Goal: Task Accomplishment & Management: Manage account settings

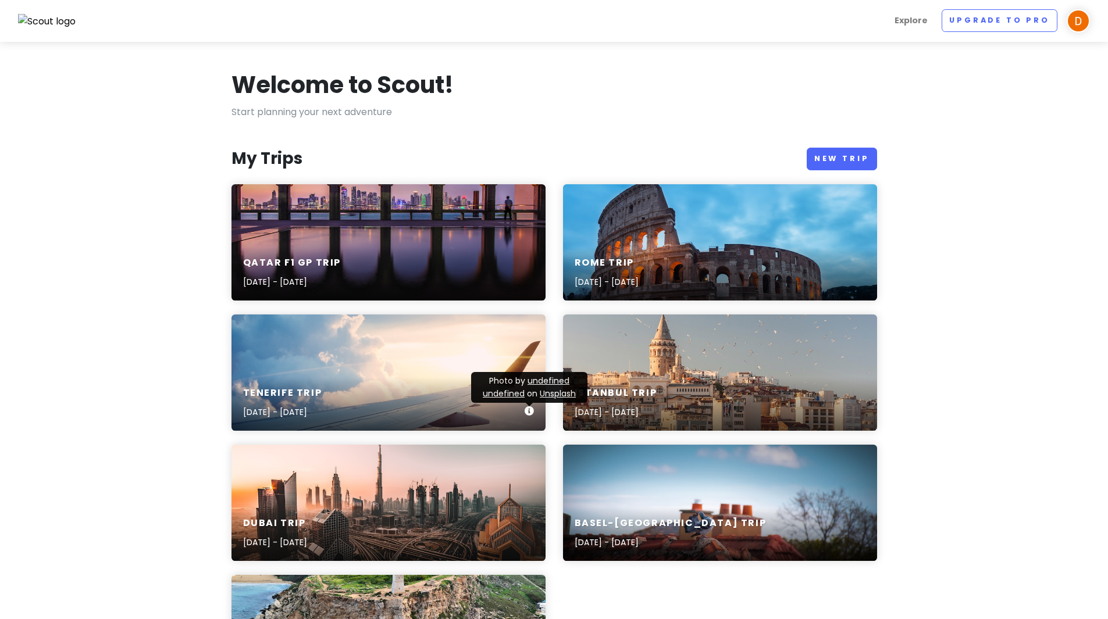
click at [528, 412] on icon at bounding box center [529, 411] width 9 height 9
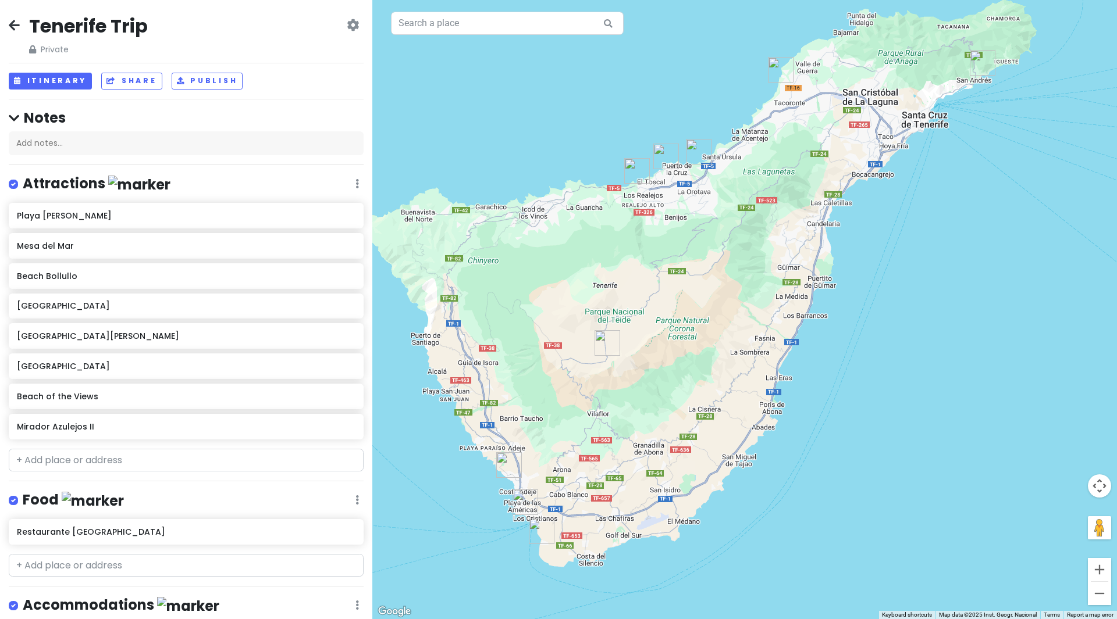
click at [347, 24] on icon at bounding box center [353, 24] width 12 height 9
click at [318, 55] on link "Change Dates" at bounding box center [313, 61] width 111 height 28
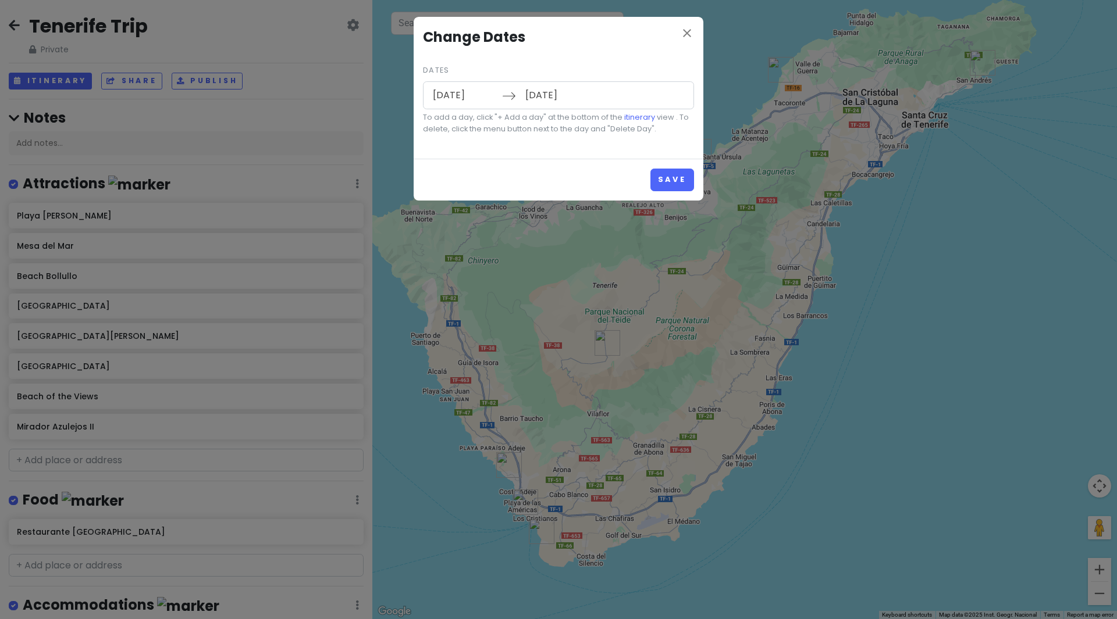
click at [484, 94] on input "[DATE]" at bounding box center [464, 95] width 76 height 27
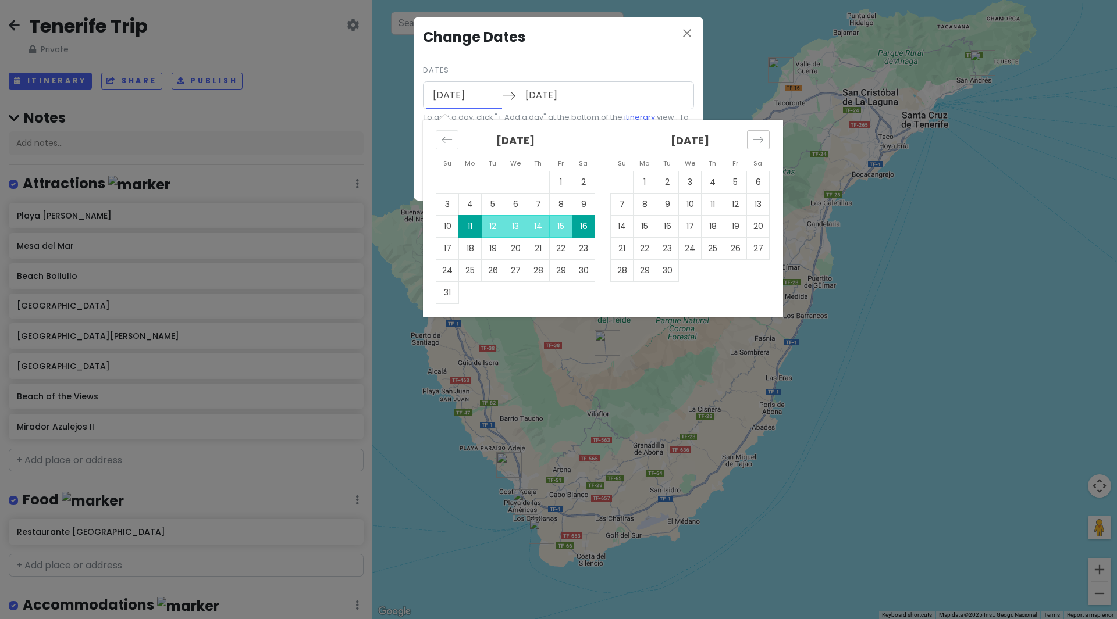
click at [764, 140] on div "Move forward to switch to the next month." at bounding box center [758, 139] width 23 height 19
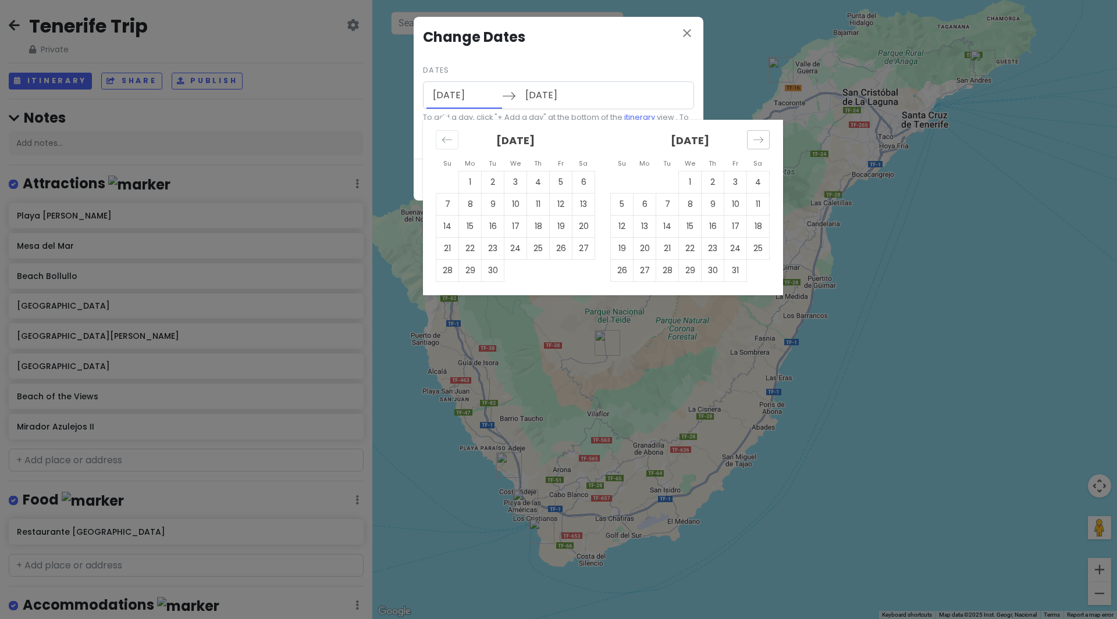
click at [764, 140] on div "Move forward to switch to the next month." at bounding box center [758, 139] width 23 height 19
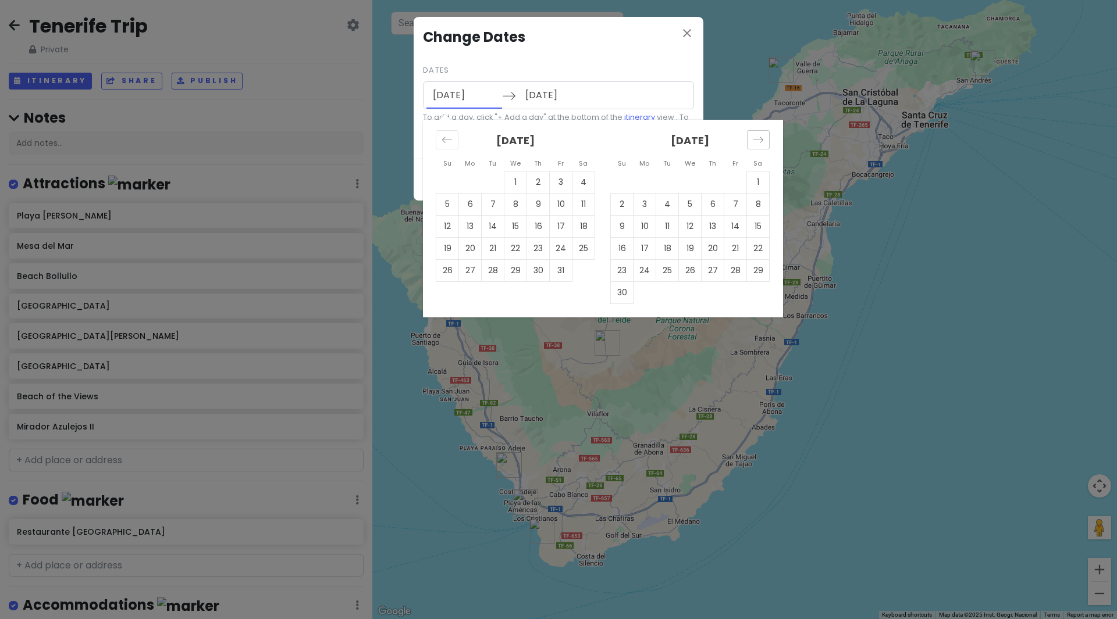
click at [764, 140] on div "Move forward to switch to the next month." at bounding box center [758, 139] width 23 height 19
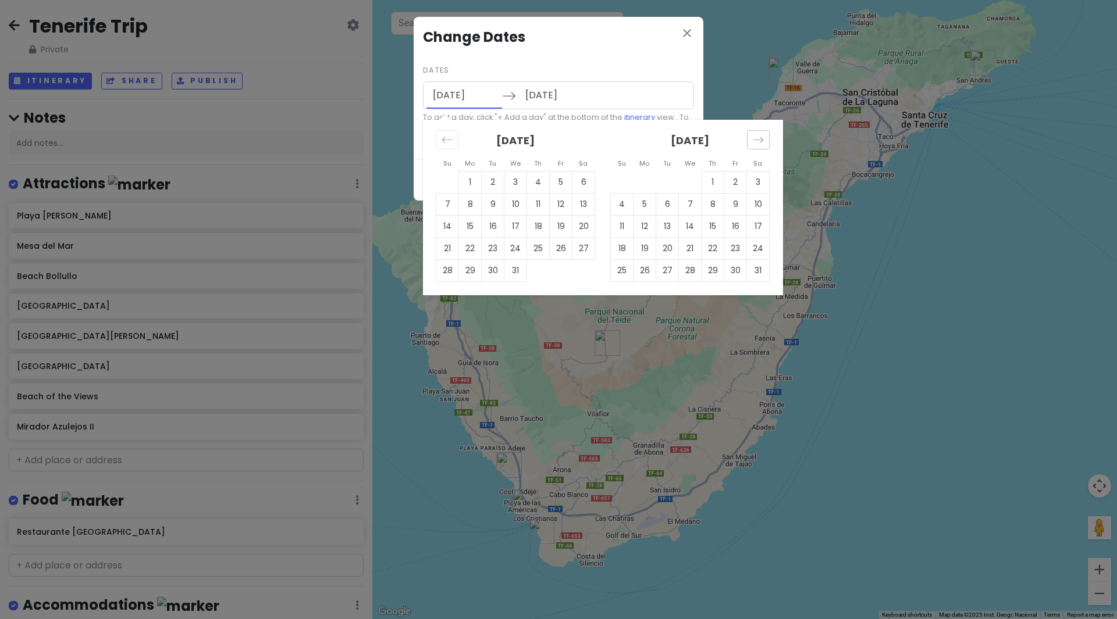
click at [764, 140] on div "Move forward to switch to the next month." at bounding box center [758, 139] width 23 height 19
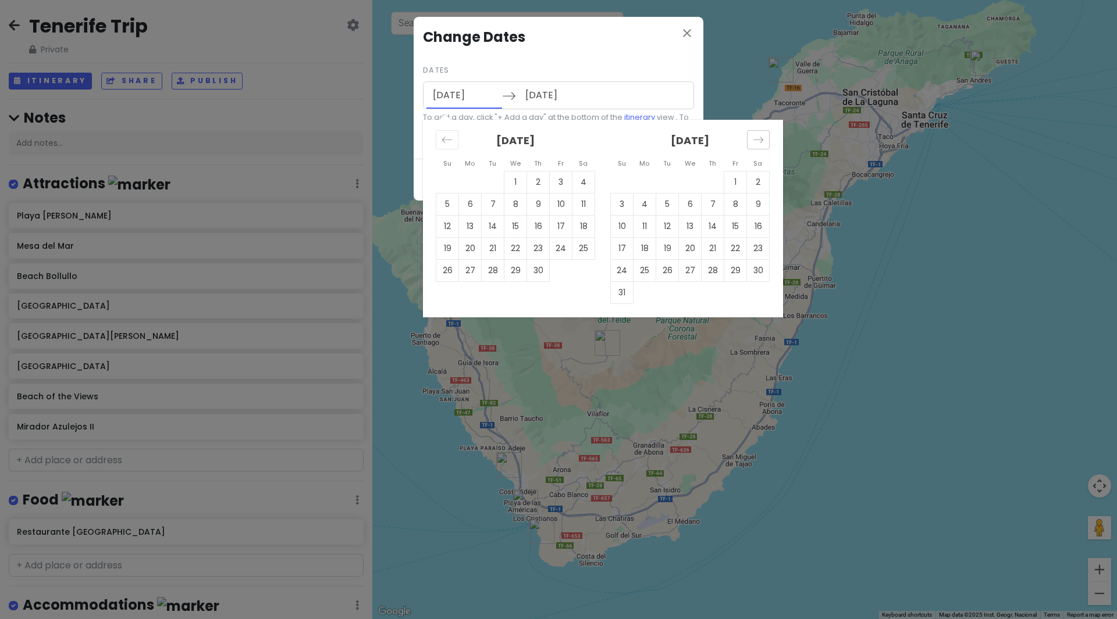
click at [764, 140] on div "Move forward to switch to the next month." at bounding box center [758, 139] width 23 height 19
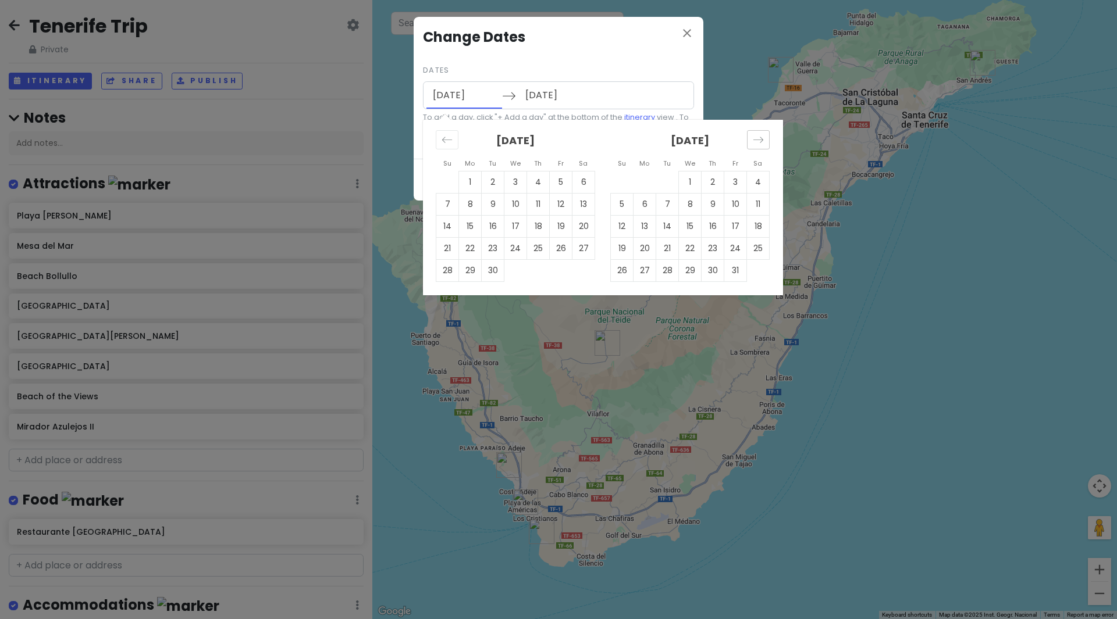
click at [764, 140] on div "Move forward to switch to the next month." at bounding box center [758, 139] width 23 height 19
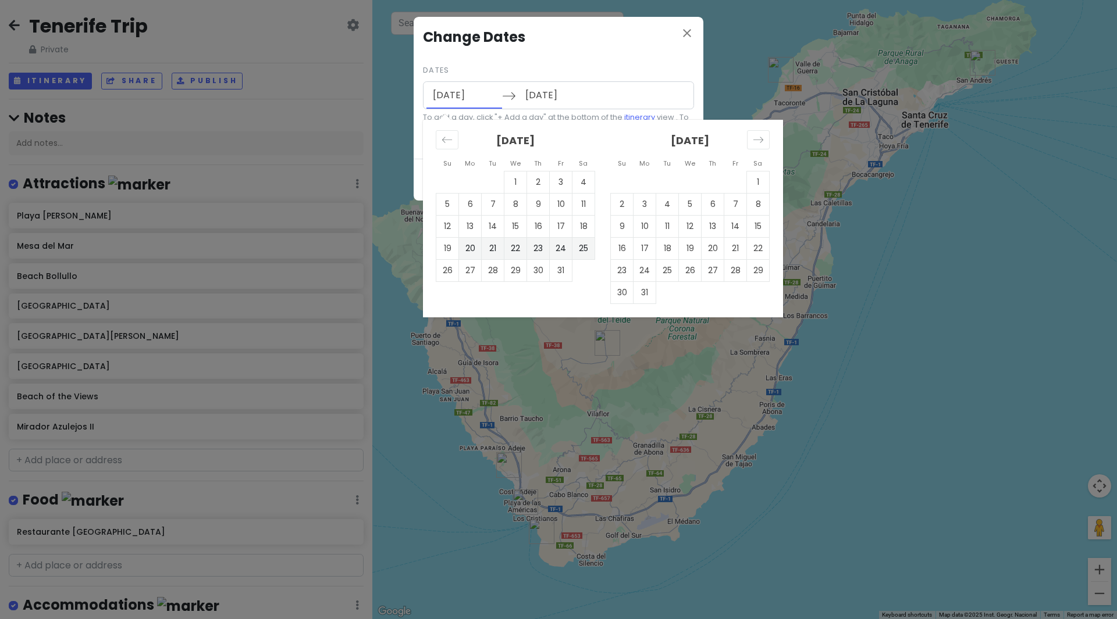
click at [472, 245] on td "20" at bounding box center [470, 248] width 23 height 22
type input "[DATE]"
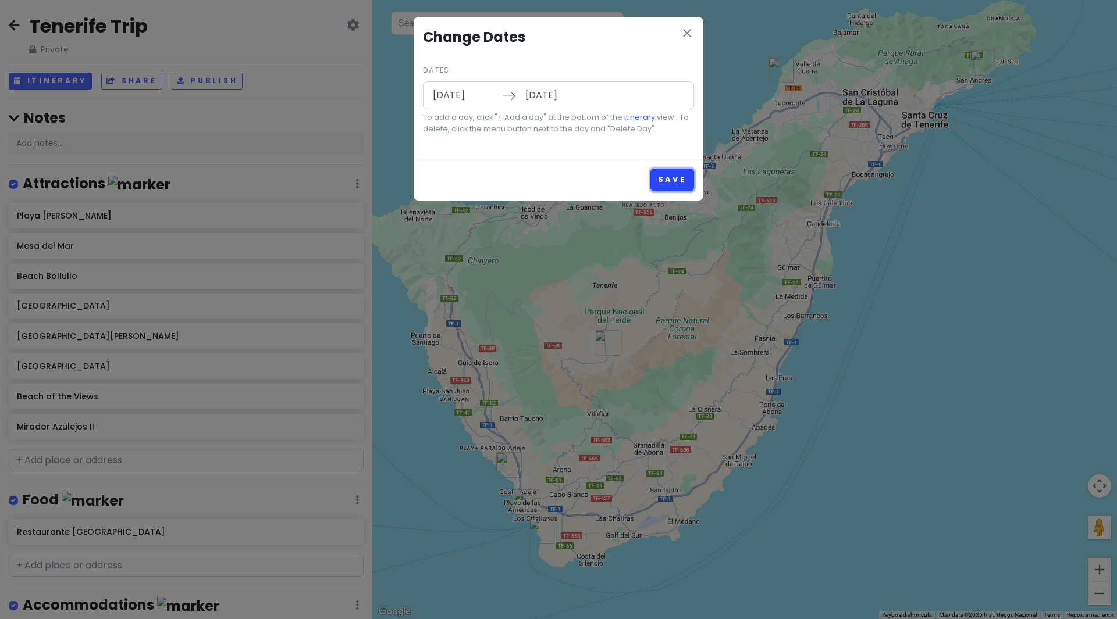
click at [679, 177] on button "Save" at bounding box center [672, 180] width 44 height 23
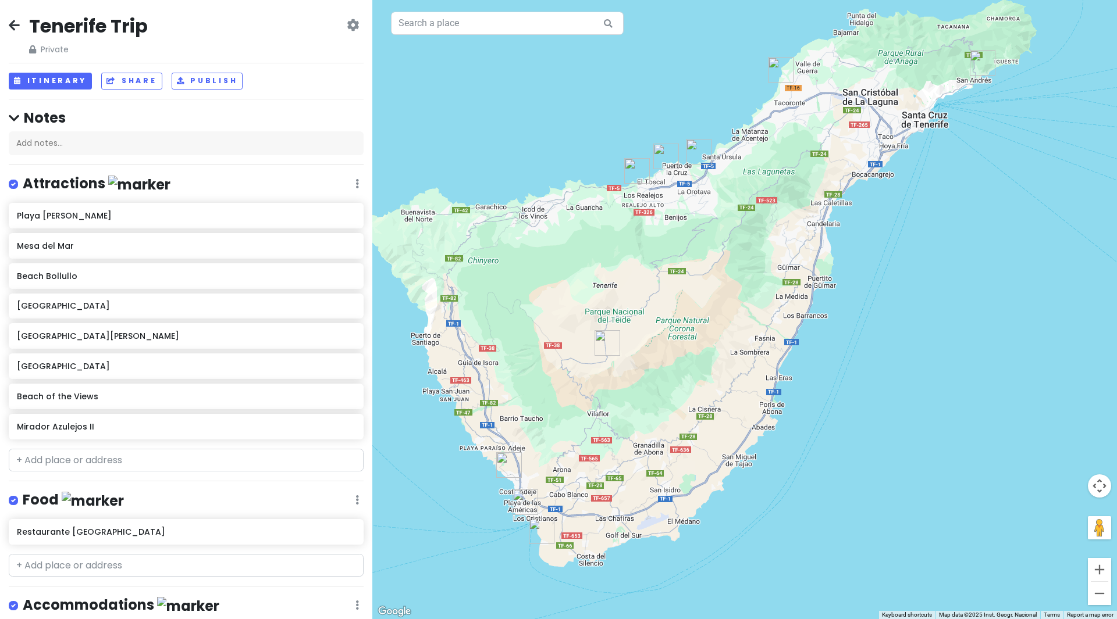
click at [10, 28] on icon at bounding box center [14, 24] width 11 height 9
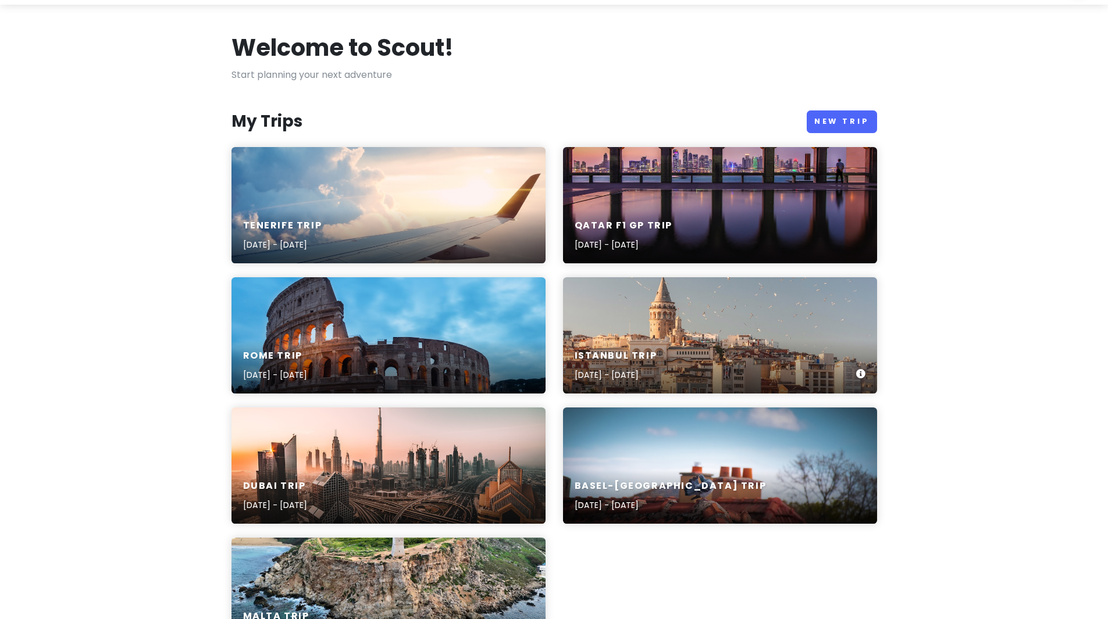
scroll to position [58, 0]
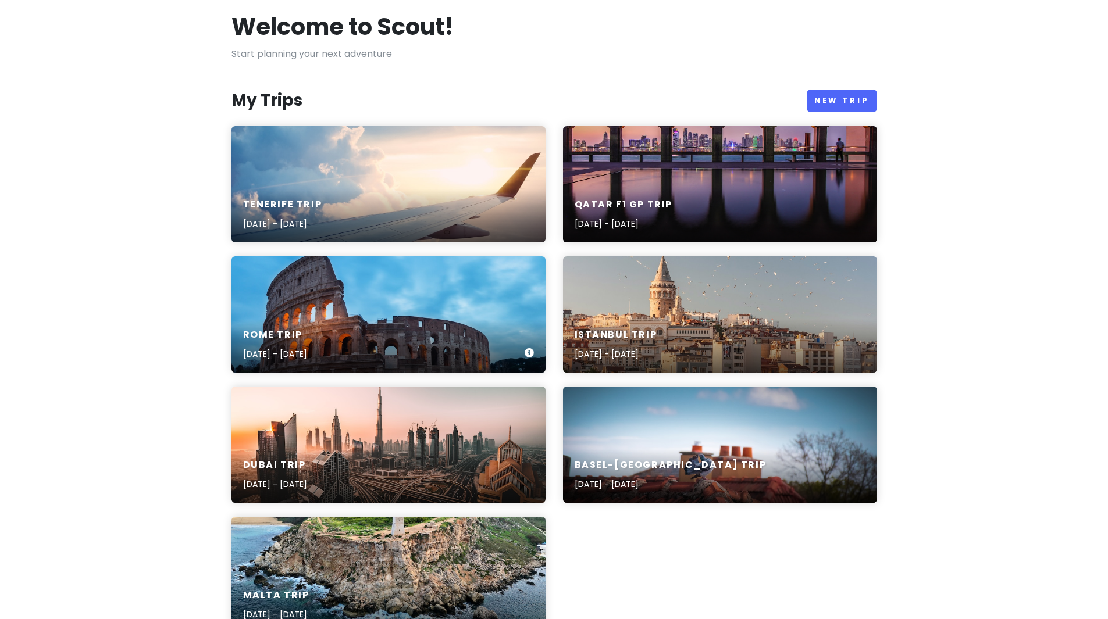
click at [462, 311] on div "Rome Trip [DATE] - [DATE]" at bounding box center [388, 314] width 314 height 116
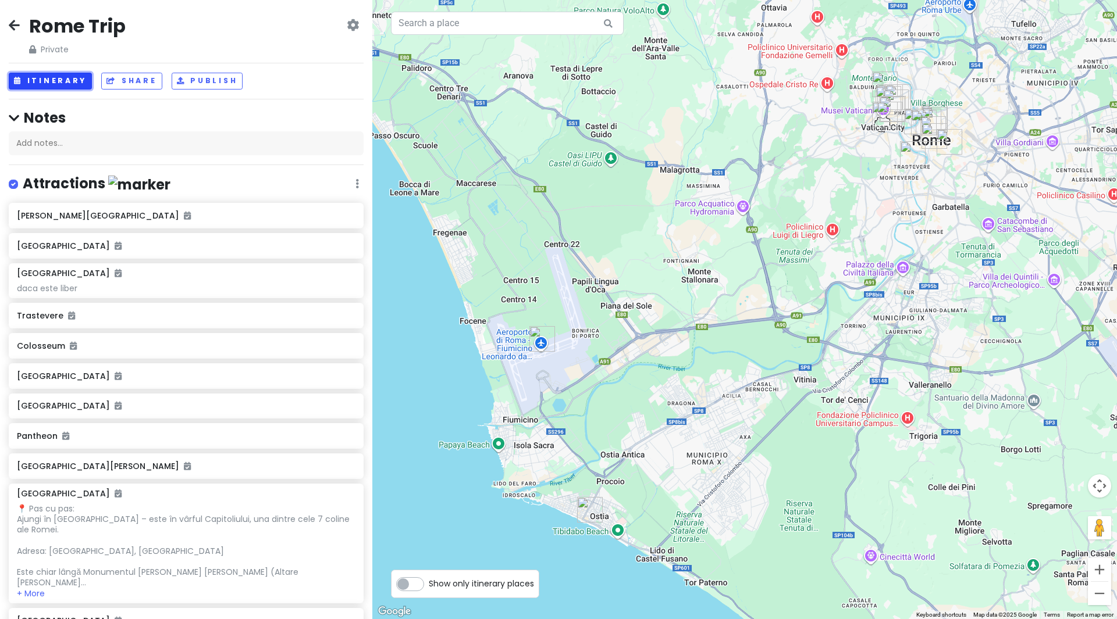
click at [45, 83] on button "Itinerary" at bounding box center [50, 81] width 83 height 17
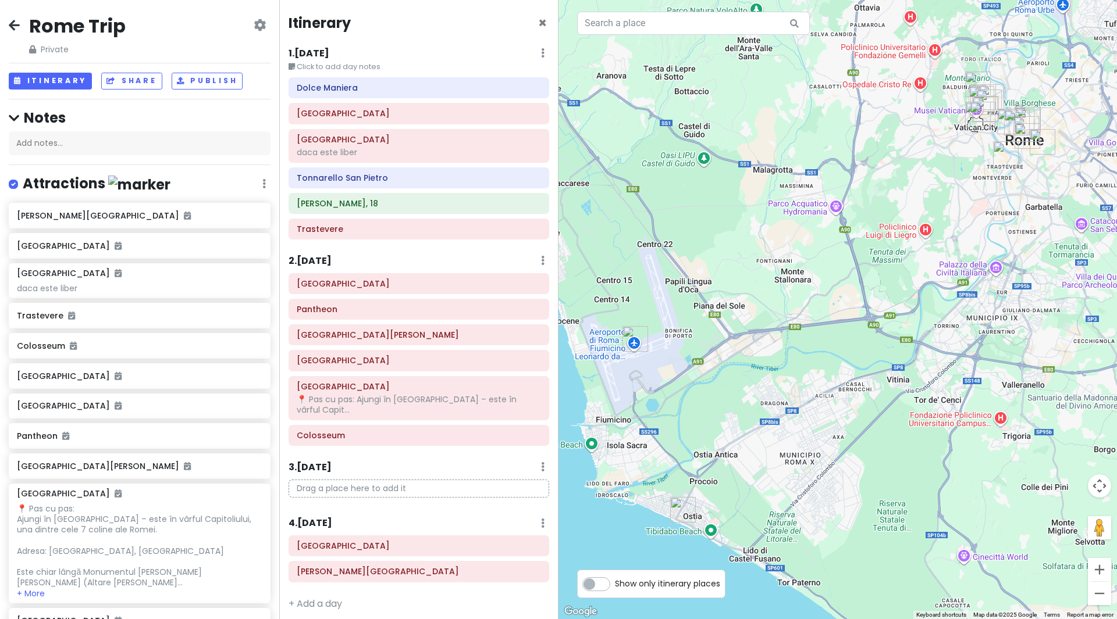
click at [401, 65] on small "Click to add day notes" at bounding box center [418, 67] width 261 height 12
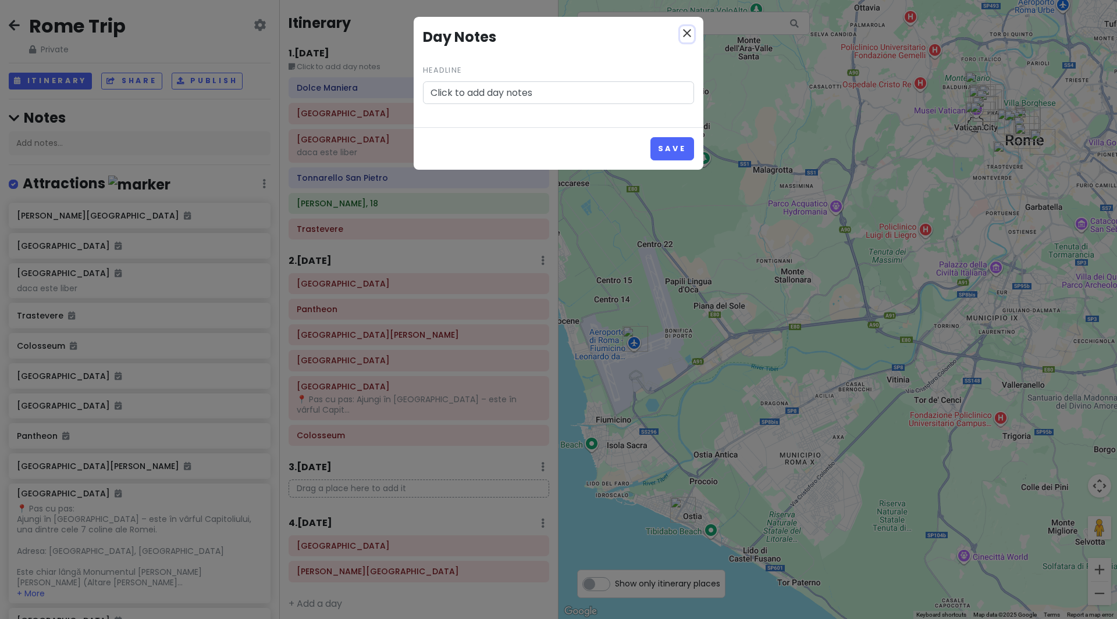
click at [685, 33] on icon "close" at bounding box center [687, 33] width 14 height 14
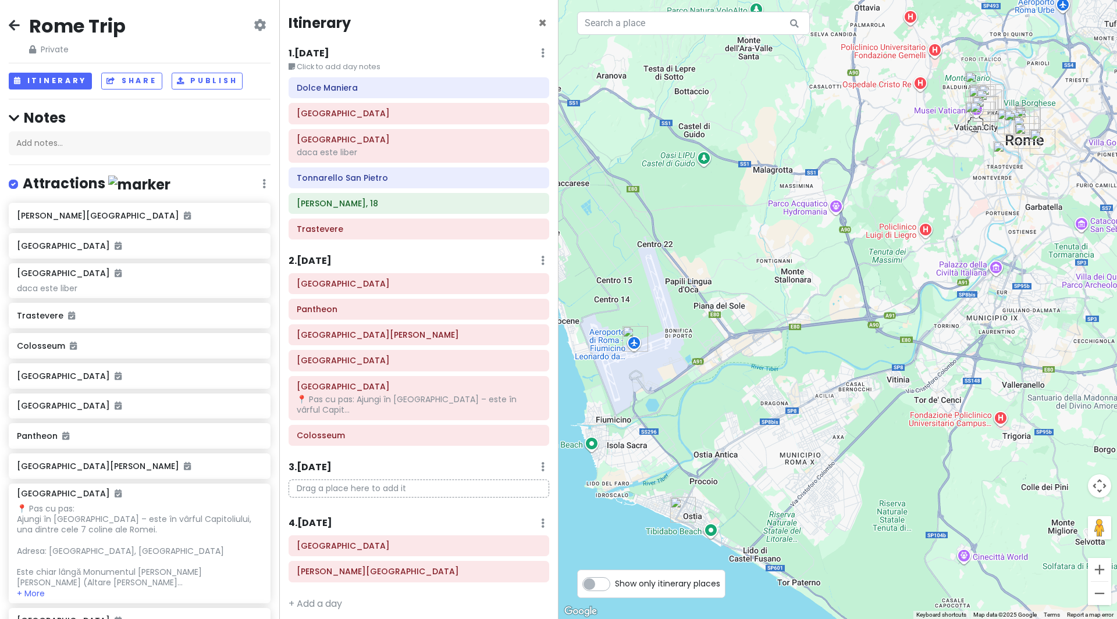
click at [322, 51] on h6 "1 . [DATE]" at bounding box center [308, 54] width 41 height 12
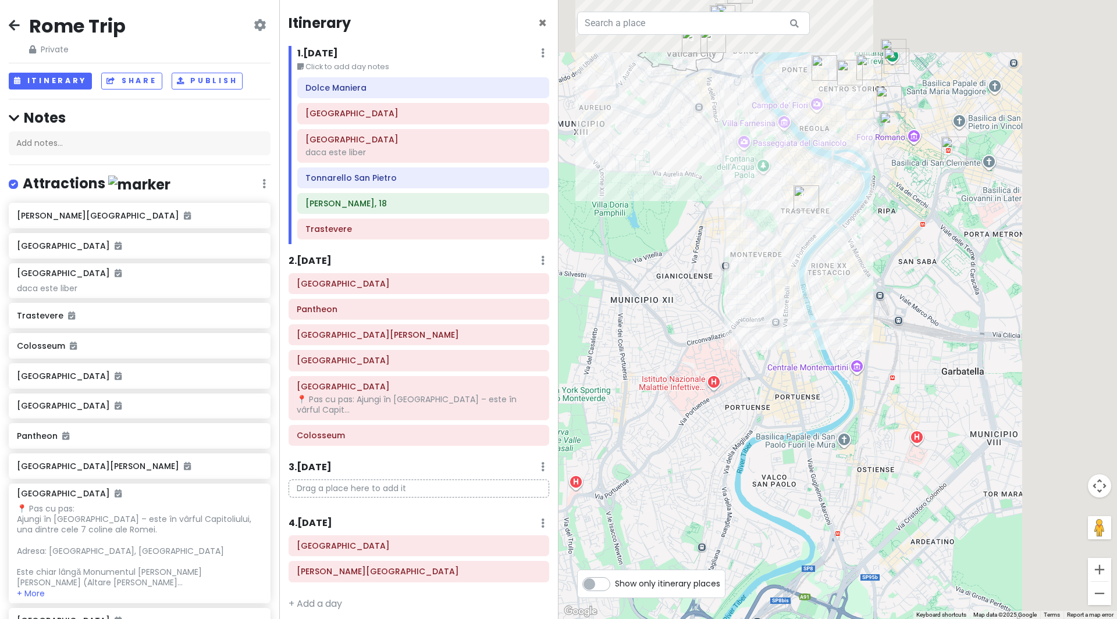
drag, startPoint x: 878, startPoint y: 158, endPoint x: 782, endPoint y: 471, distance: 326.6
click at [782, 471] on div at bounding box center [837, 309] width 558 height 619
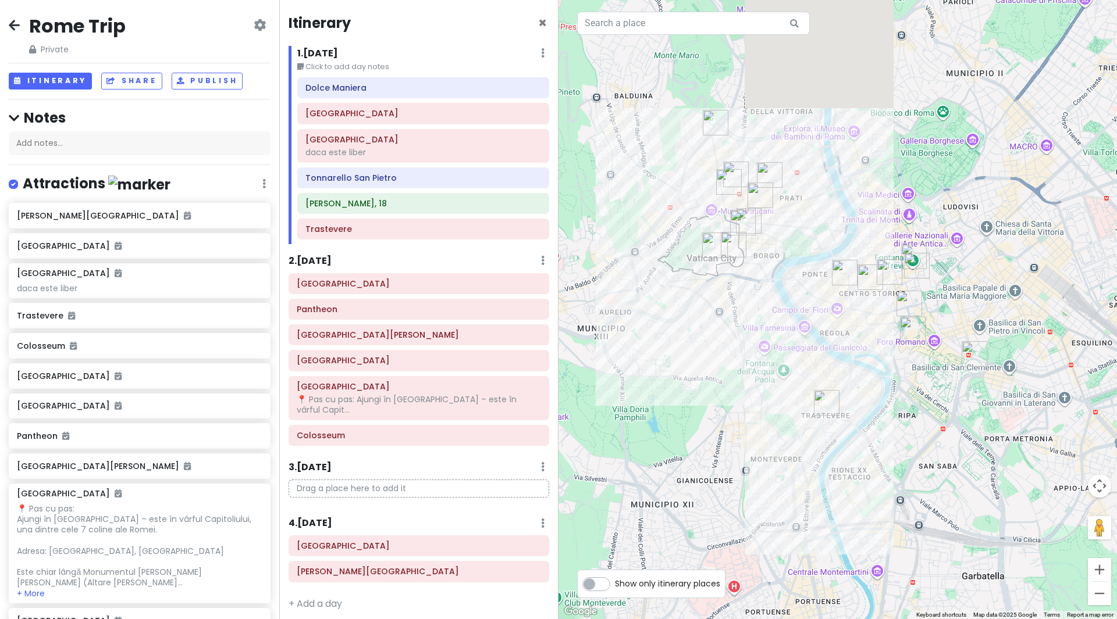
drag, startPoint x: 724, startPoint y: 206, endPoint x: 744, endPoint y: 414, distance: 209.2
click at [744, 414] on div at bounding box center [837, 309] width 558 height 619
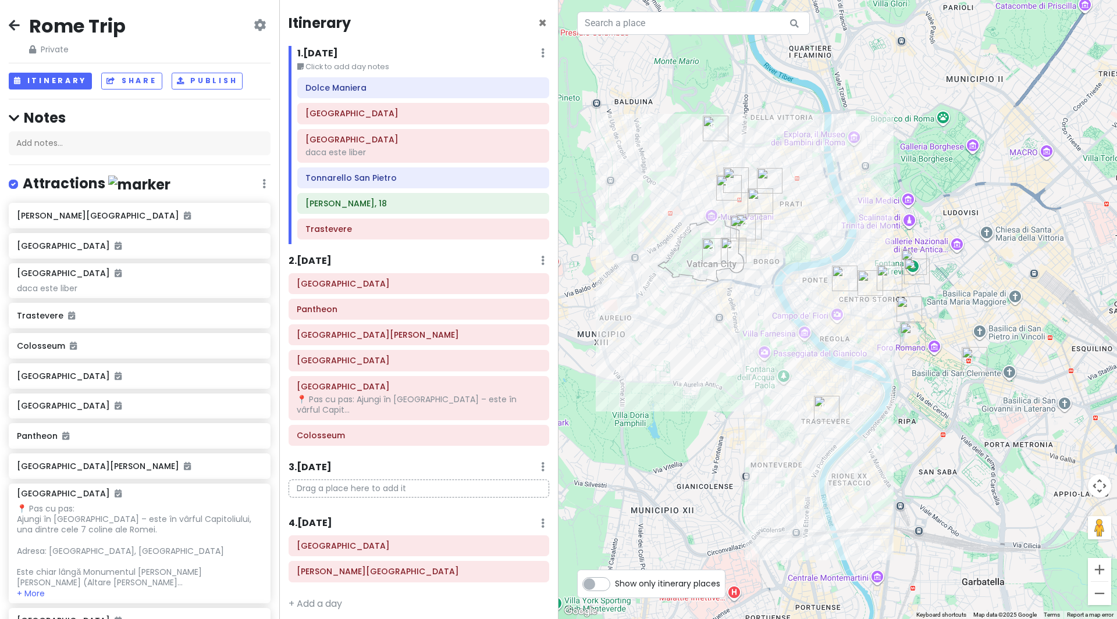
click at [311, 261] on h6 "2 . [DATE]" at bounding box center [309, 261] width 43 height 12
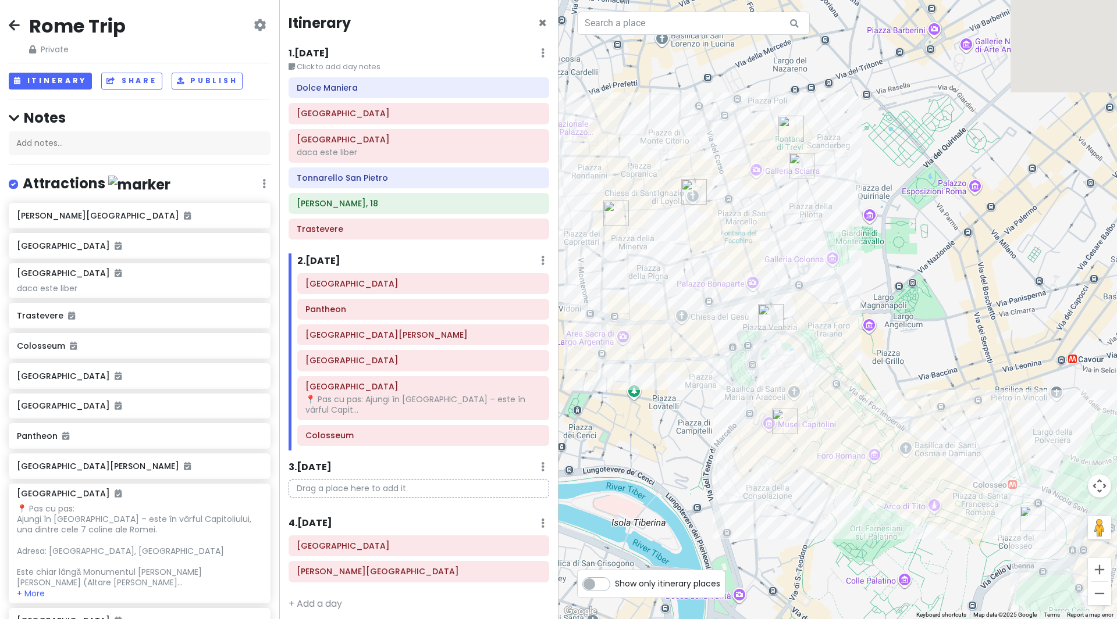
drag, startPoint x: 827, startPoint y: 300, endPoint x: 626, endPoint y: 389, distance: 220.3
click at [626, 389] on div at bounding box center [837, 309] width 558 height 619
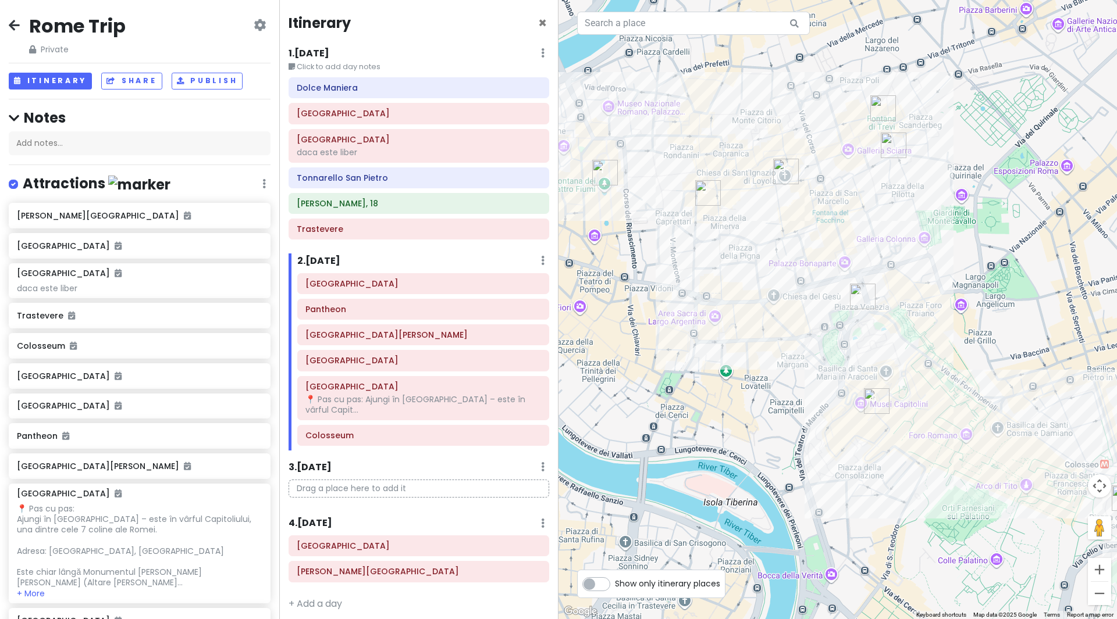
drag, startPoint x: 667, startPoint y: 344, endPoint x: 762, endPoint y: 323, distance: 97.5
click at [762, 323] on div at bounding box center [837, 309] width 558 height 619
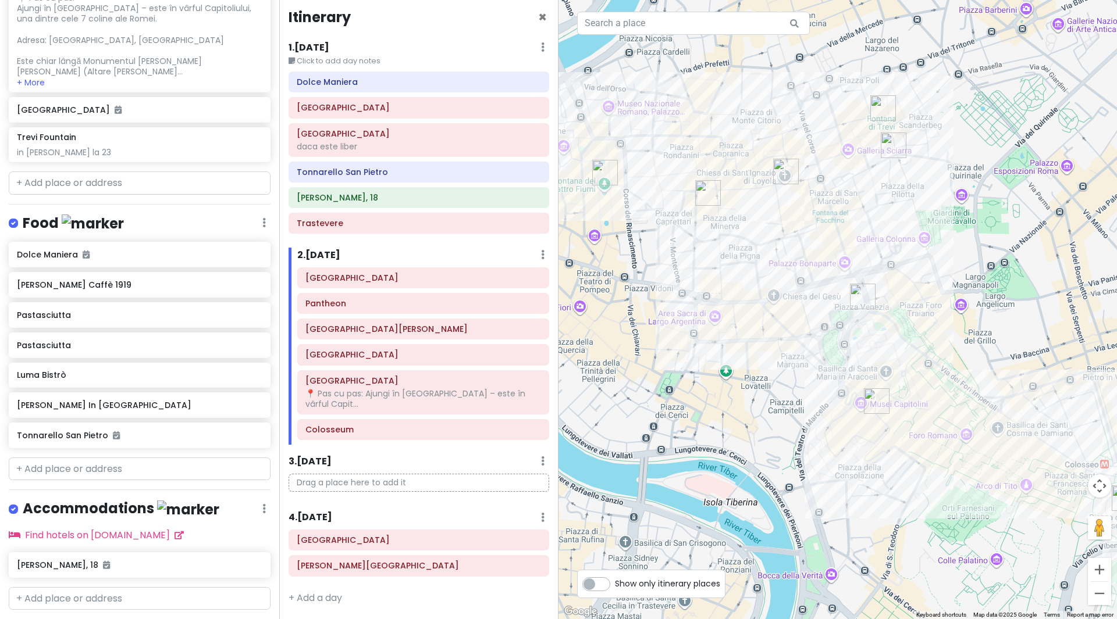
scroll to position [542, 0]
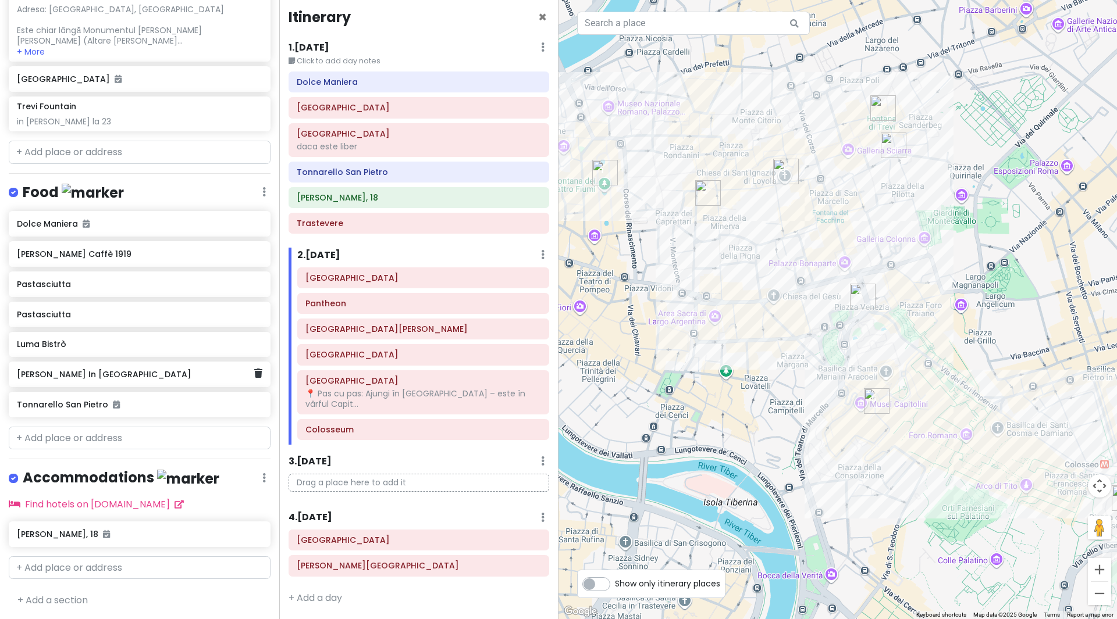
click at [64, 379] on div "[PERSON_NAME] In [GEOGRAPHIC_DATA]" at bounding box center [135, 374] width 237 height 16
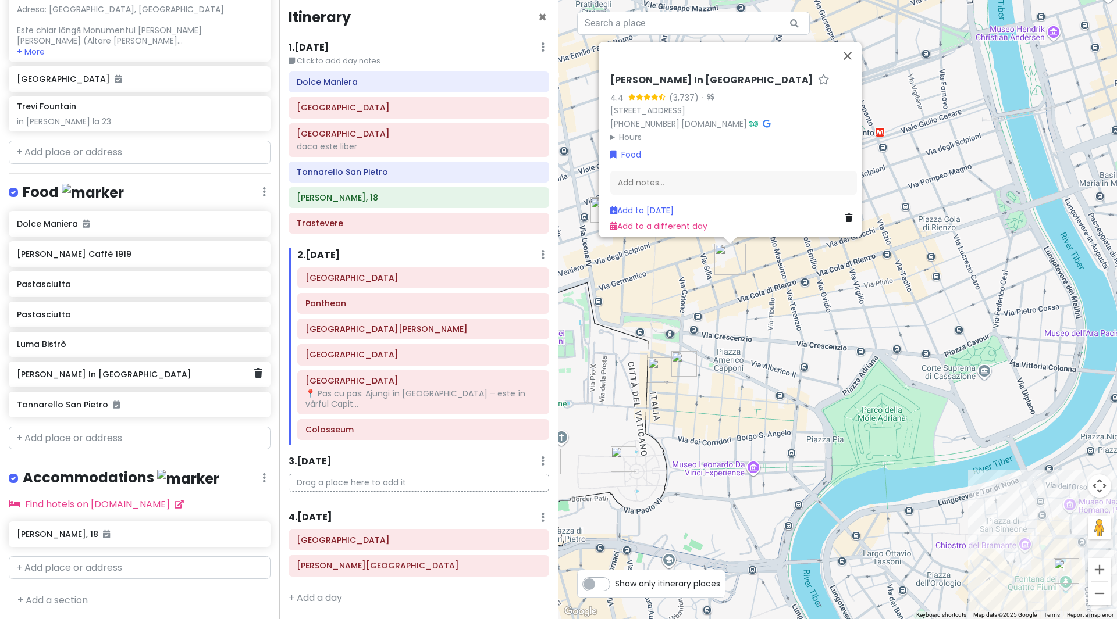
click at [64, 379] on div "[PERSON_NAME] In [GEOGRAPHIC_DATA]" at bounding box center [135, 374] width 237 height 16
click at [127, 379] on div "[PERSON_NAME] In [GEOGRAPHIC_DATA]" at bounding box center [135, 374] width 237 height 16
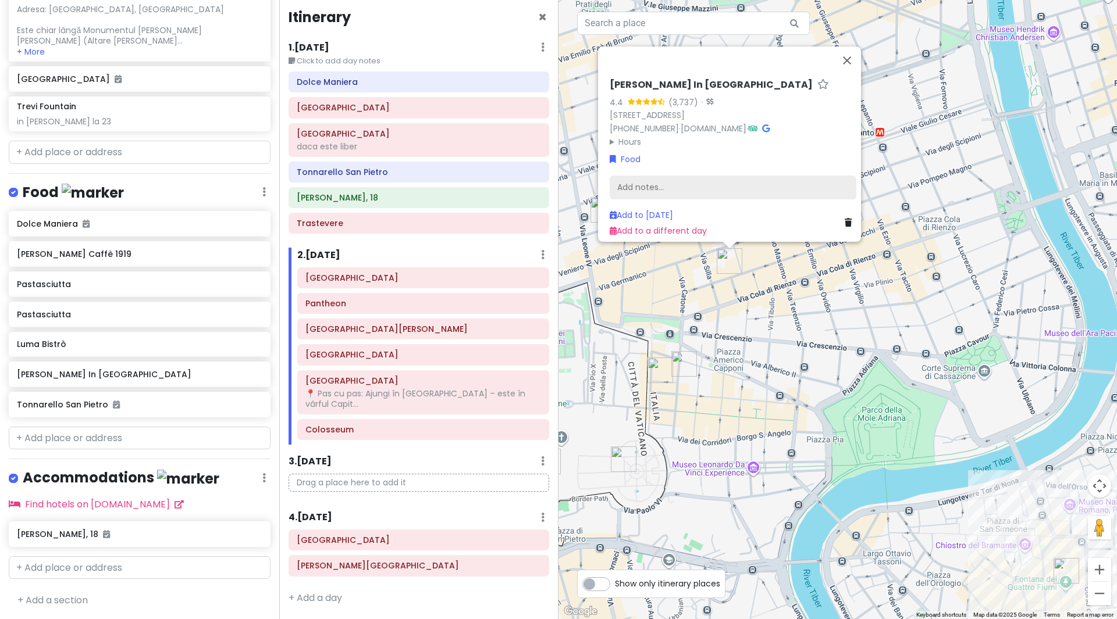
click at [679, 183] on div "Add notes..." at bounding box center [733, 187] width 247 height 24
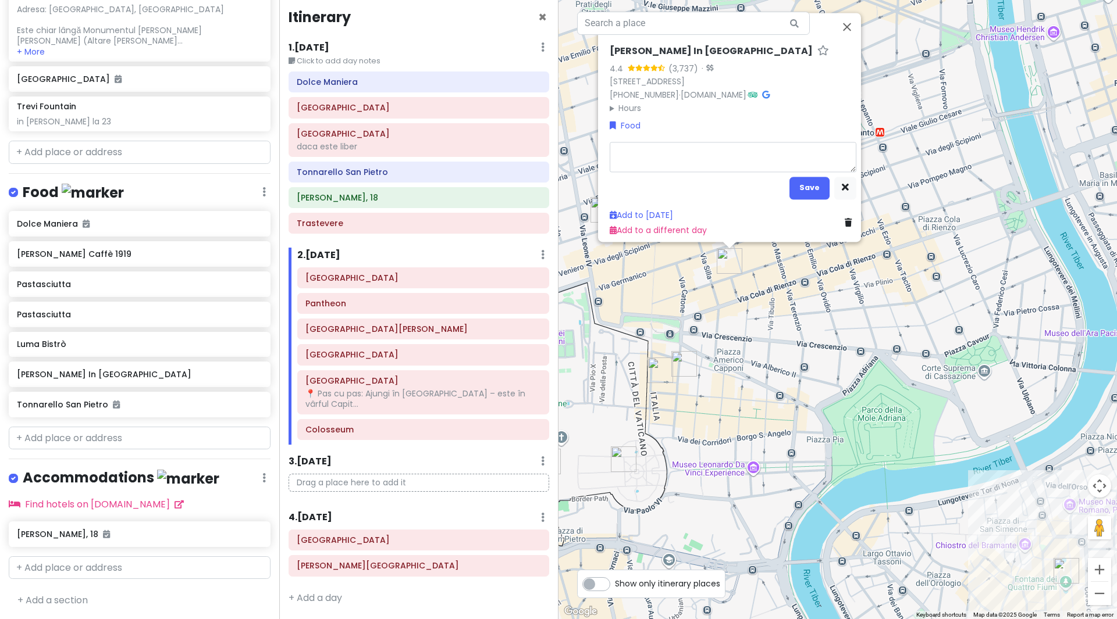
type textarea "x"
type textarea "i"
type textarea "x"
type textarea "in"
type textarea "x"
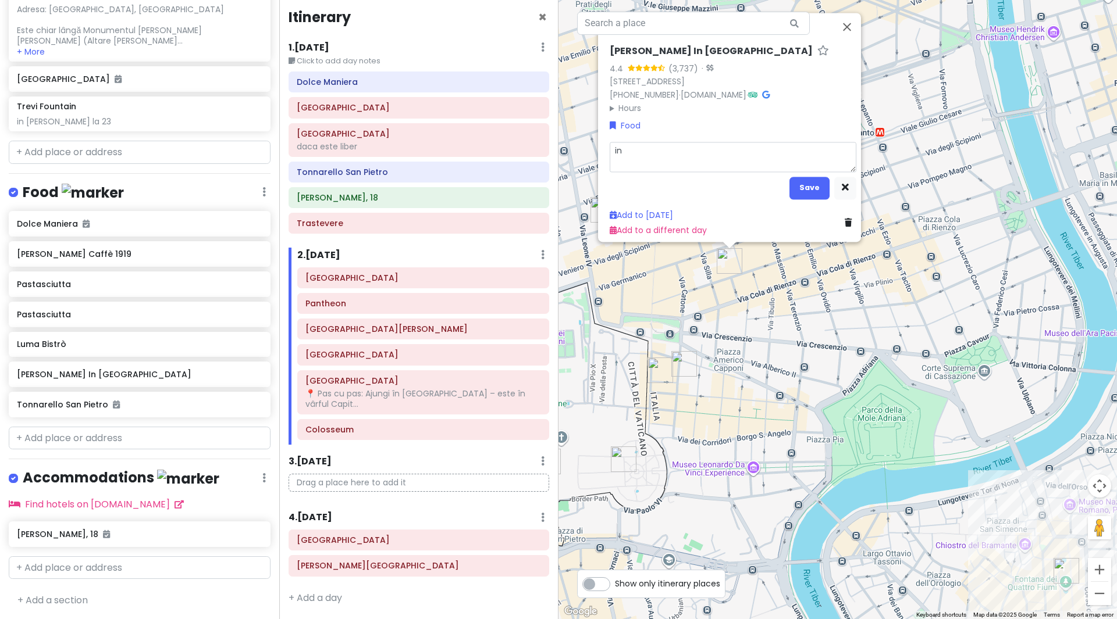
type textarea "in"
type textarea "x"
type textarea "in c"
type textarea "x"
type textarea "in ca"
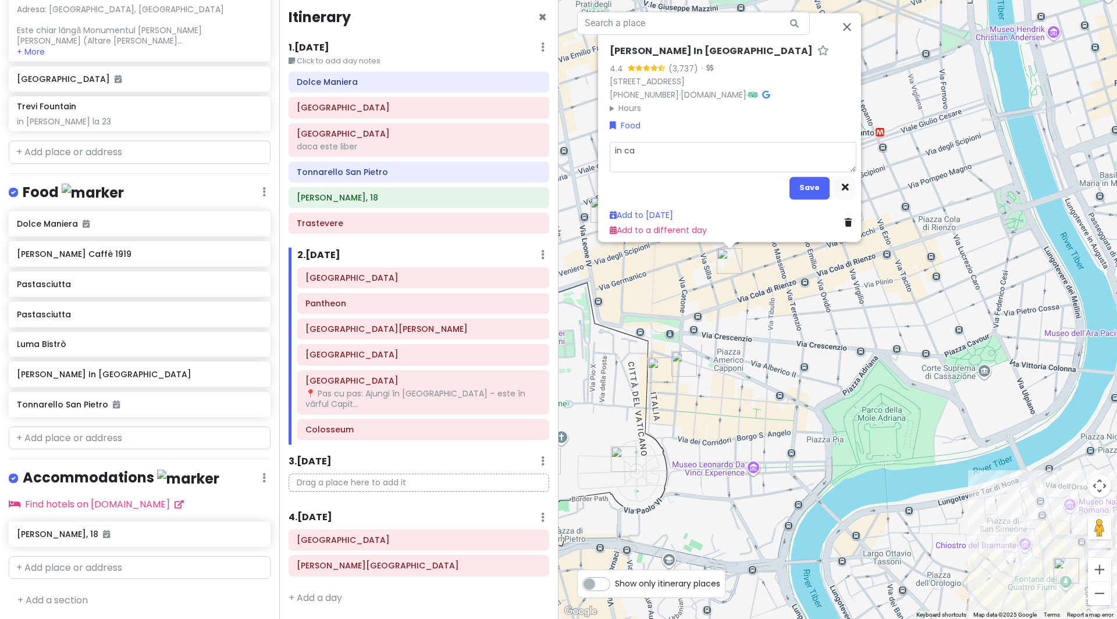
type textarea "x"
type textarea "in caz"
type textarea "x"
type textarea "in caz"
type textarea "x"
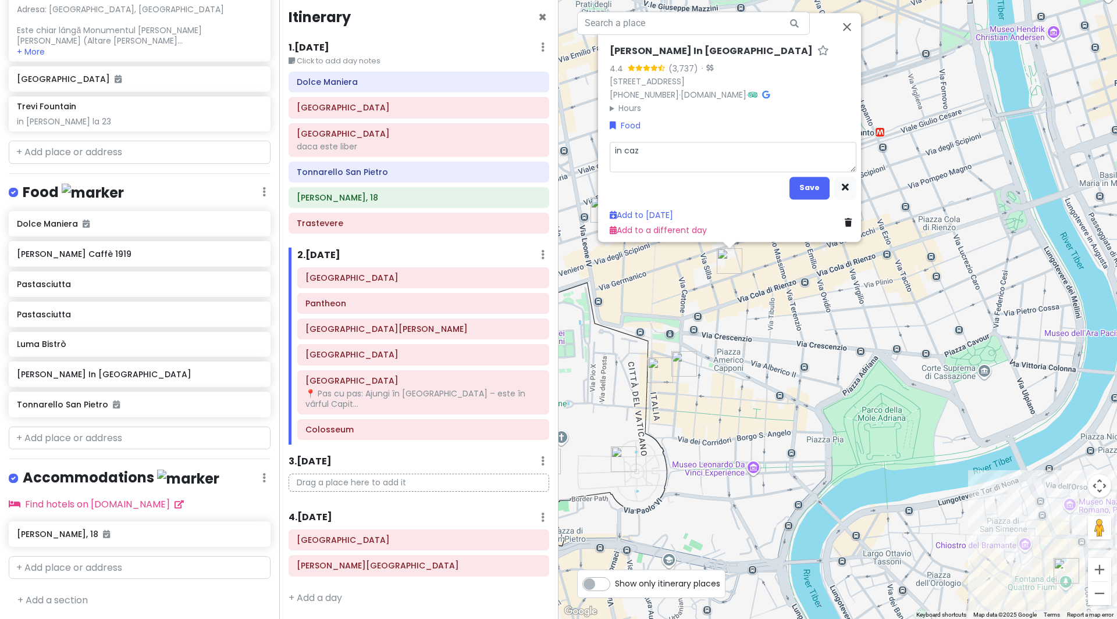
type textarea "in caz c"
type textarea "x"
type textarea "in caz ca"
type textarea "x"
type textarea "in caz ca"
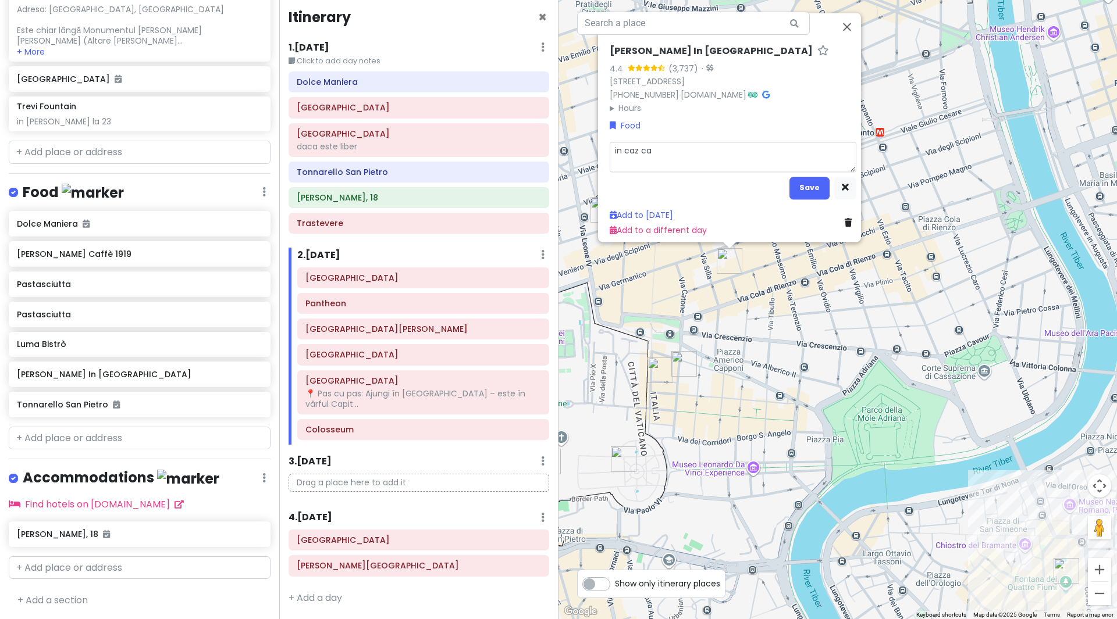
type textarea "x"
type textarea "in caz ca e"
type textarea "x"
type textarea "in caz ca e"
type textarea "x"
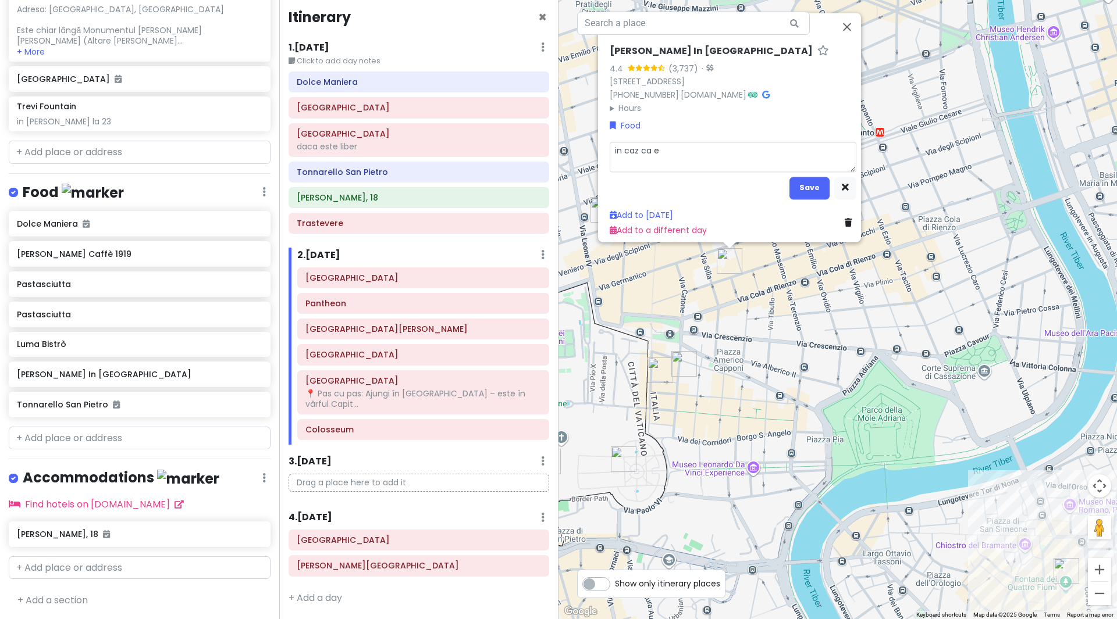
type textarea "in caz ca e c"
type textarea "x"
type textarea "in caz ca e co"
type textarea "x"
type textarea "in caz ca e coa"
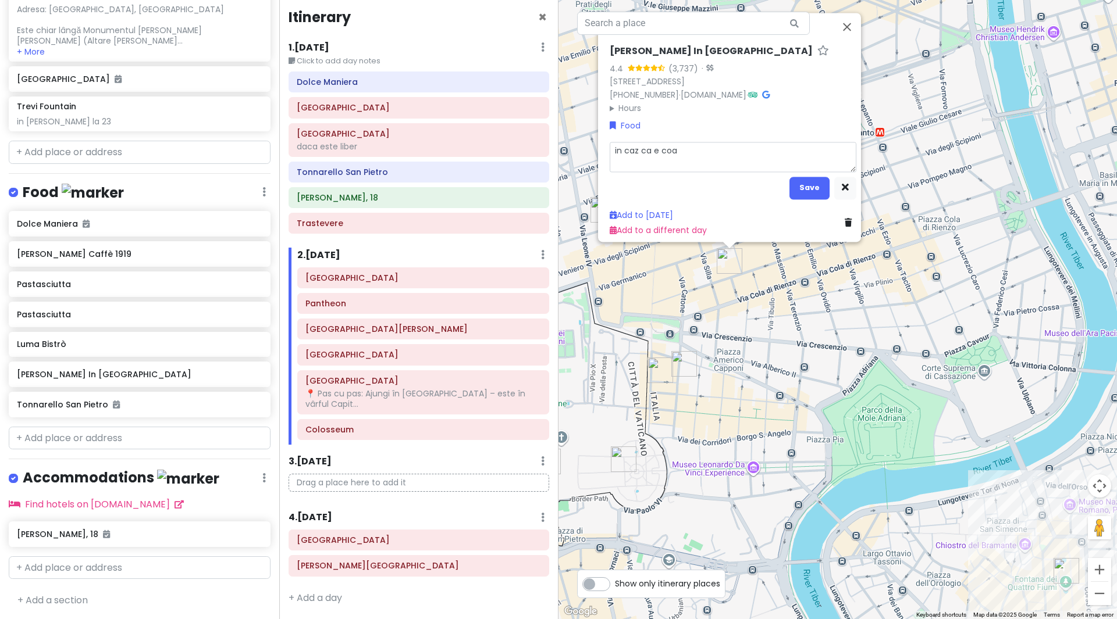
type textarea "x"
type textarea "in caz ca e [PERSON_NAME]"
type textarea "x"
type textarea "in caz ca e coada"
type textarea "x"
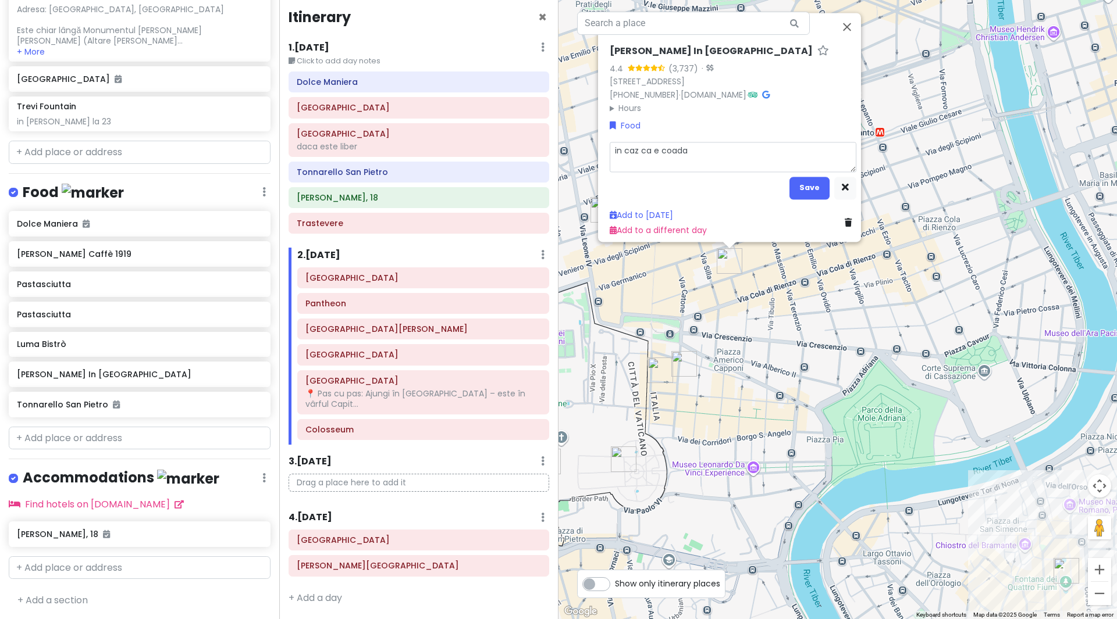
type textarea "in caz ca e coada"
type textarea "x"
type textarea "in caz ca e coada l"
type textarea "x"
type textarea "in caz ca e coada la"
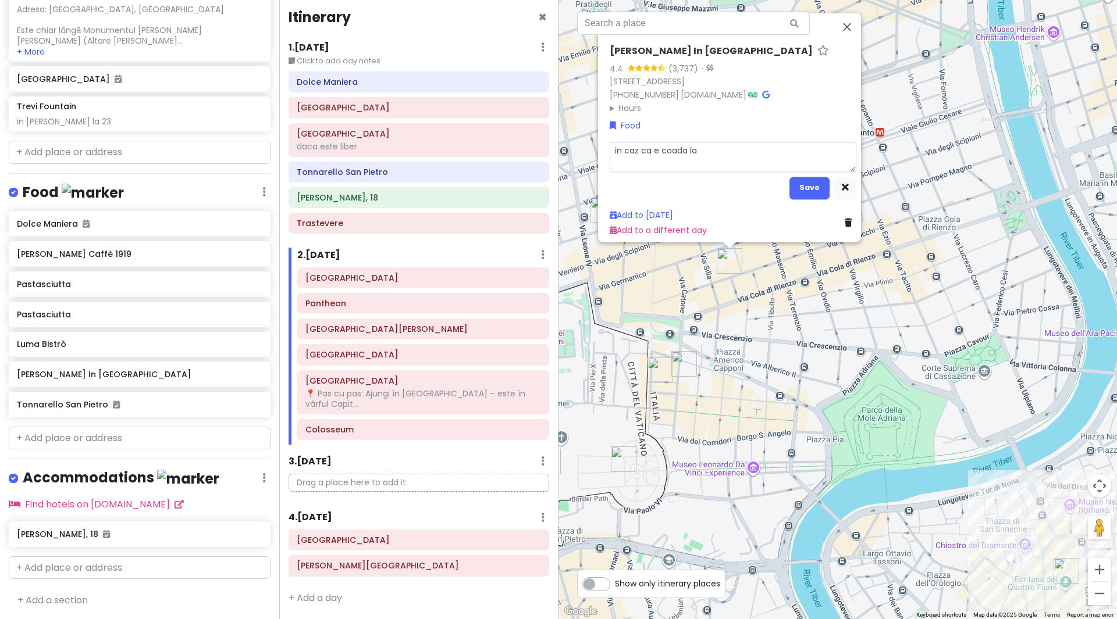
type textarea "x"
type textarea "in caz ca e coada la"
type textarea "x"
type textarea "in caz ca e coada la t"
type textarea "x"
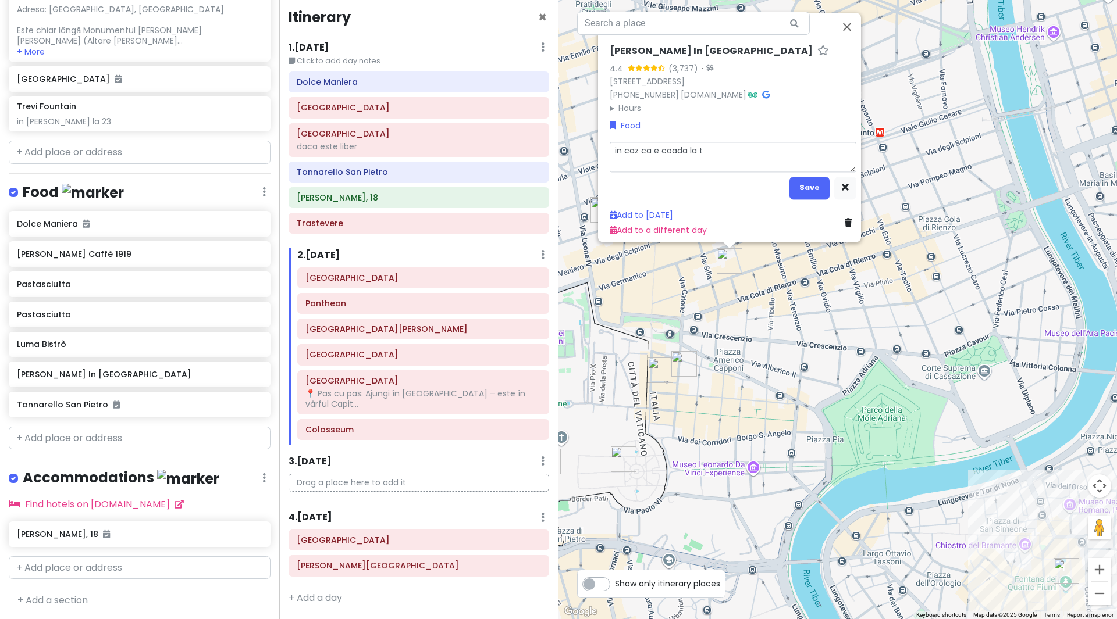
type textarea "in caz ca e coada la to"
type textarea "x"
type textarea "in caz ca e coada la ton"
type textarea "x"
type textarea "in caz ca e coada la tonr"
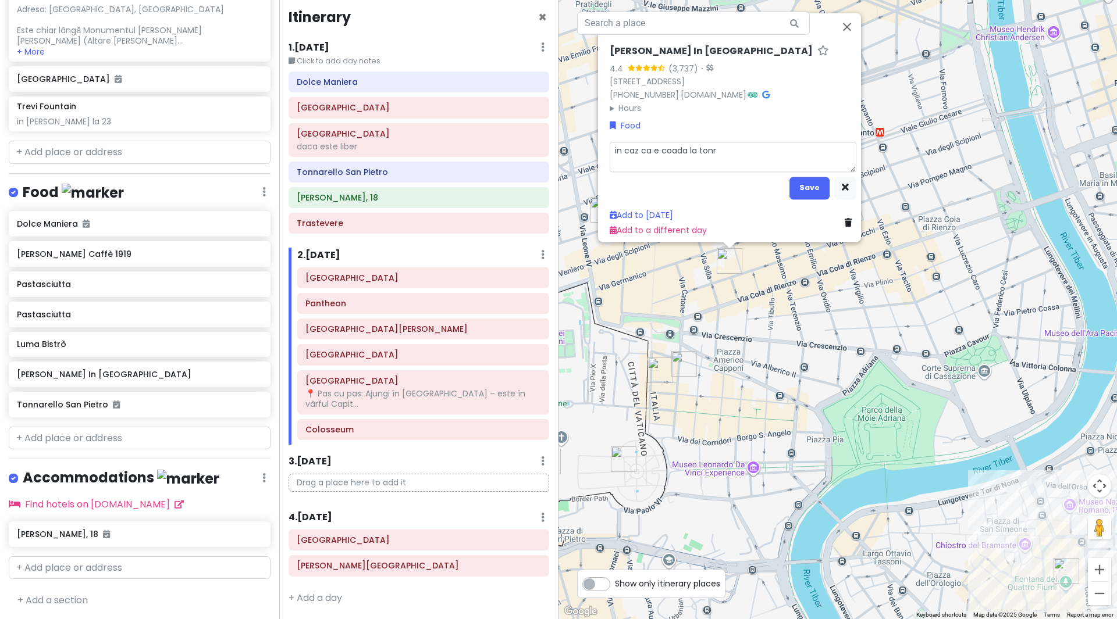
type textarea "x"
type textarea "in caz ca e [PERSON_NAME]"
type textarea "x"
type textarea "in caz ca e coada la tonr"
type textarea "x"
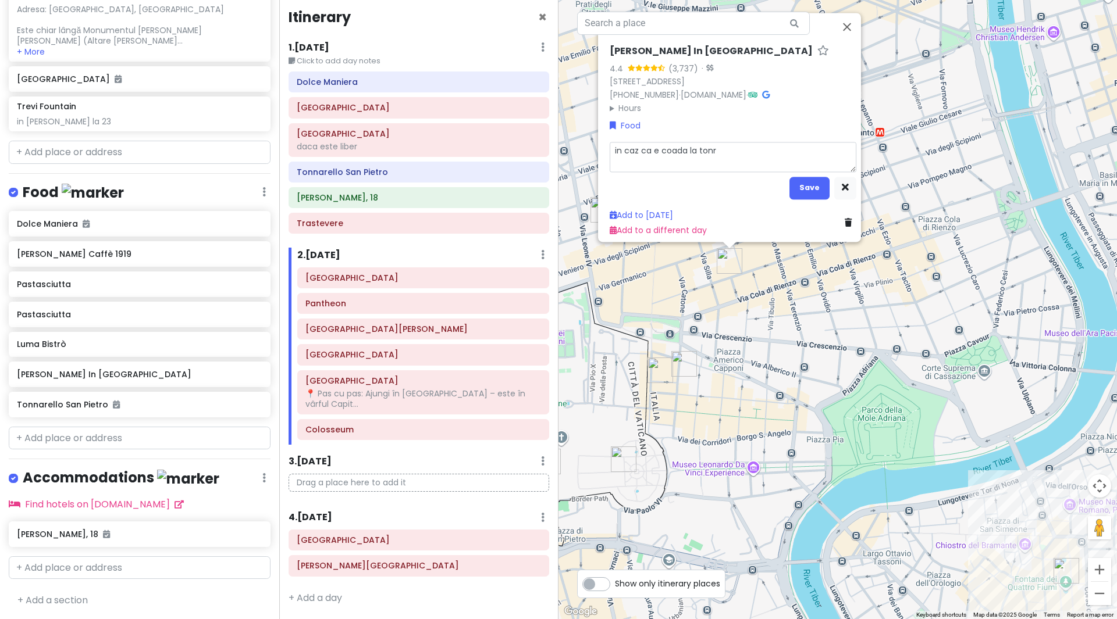
type textarea "in caz ca e coada la ton"
type textarea "x"
type textarea "in caz ca e [PERSON_NAME]"
type textarea "x"
type textarea "in caz ca e [PERSON_NAME]"
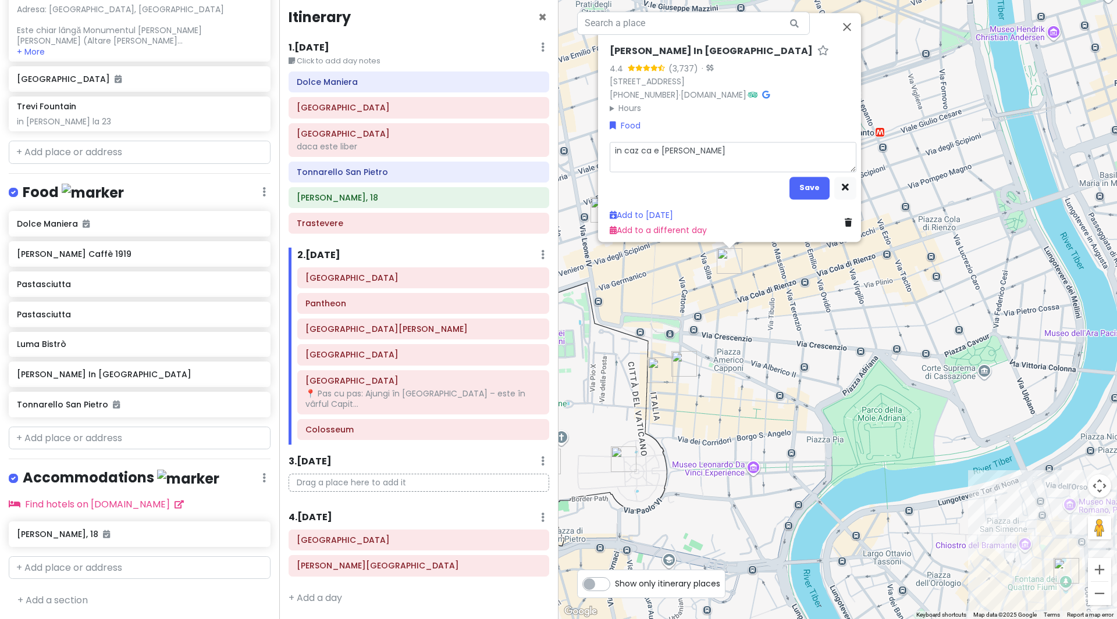
type textarea "x"
type textarea "in caz ca e coada la tonare"
type textarea "x"
type textarea "in caz ca e coada la tonarel"
type textarea "x"
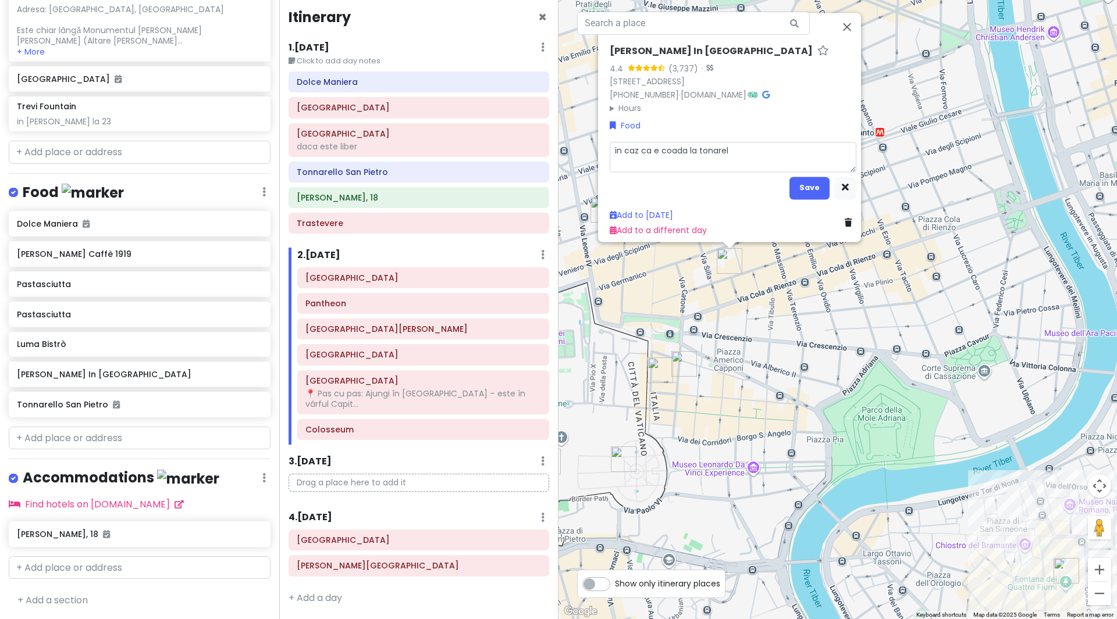
type textarea "in caz ca e coada la tonarell"
type textarea "x"
type textarea "in caz ca e coada la tonarello"
click at [797, 181] on button "Save" at bounding box center [809, 187] width 40 height 23
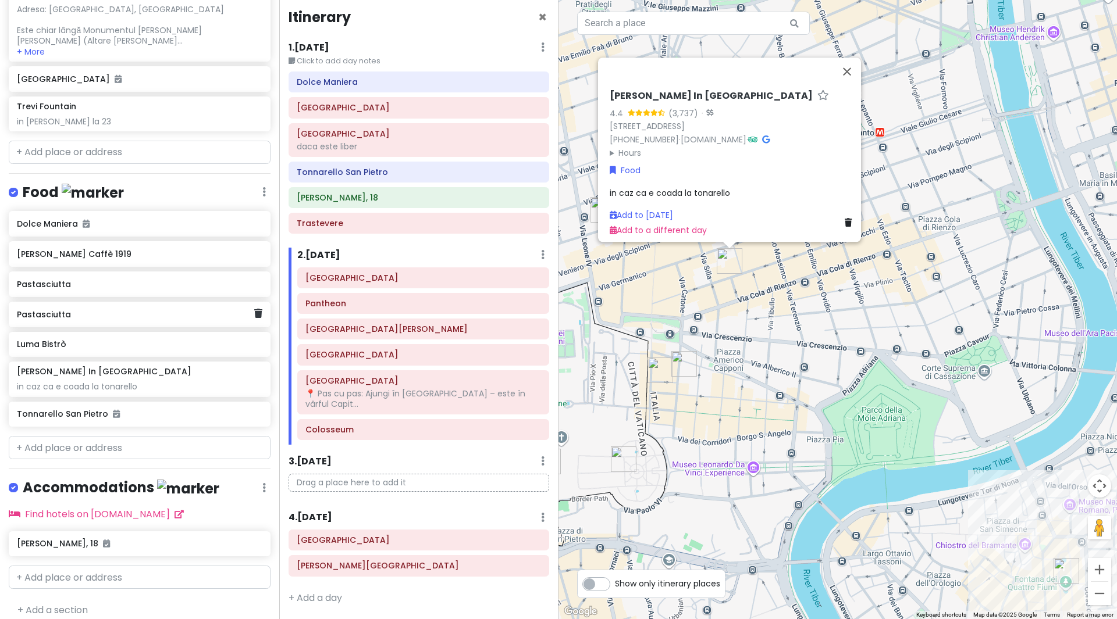
click at [79, 318] on h6 "Pastasciutta" at bounding box center [135, 314] width 237 height 10
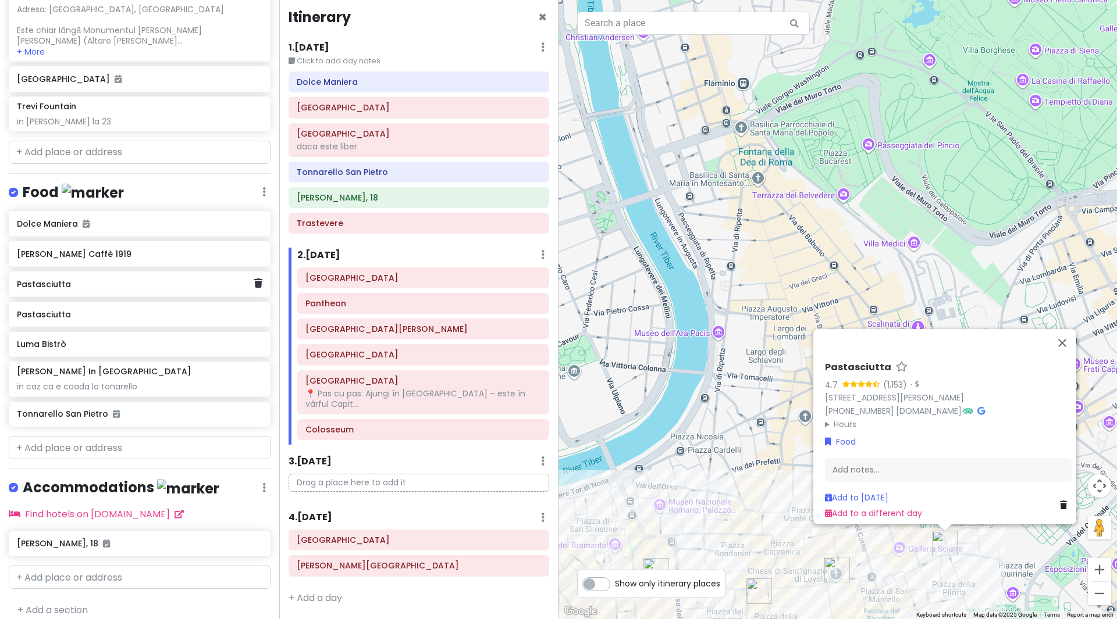
click at [76, 286] on h6 "Pastasciutta" at bounding box center [135, 284] width 237 height 10
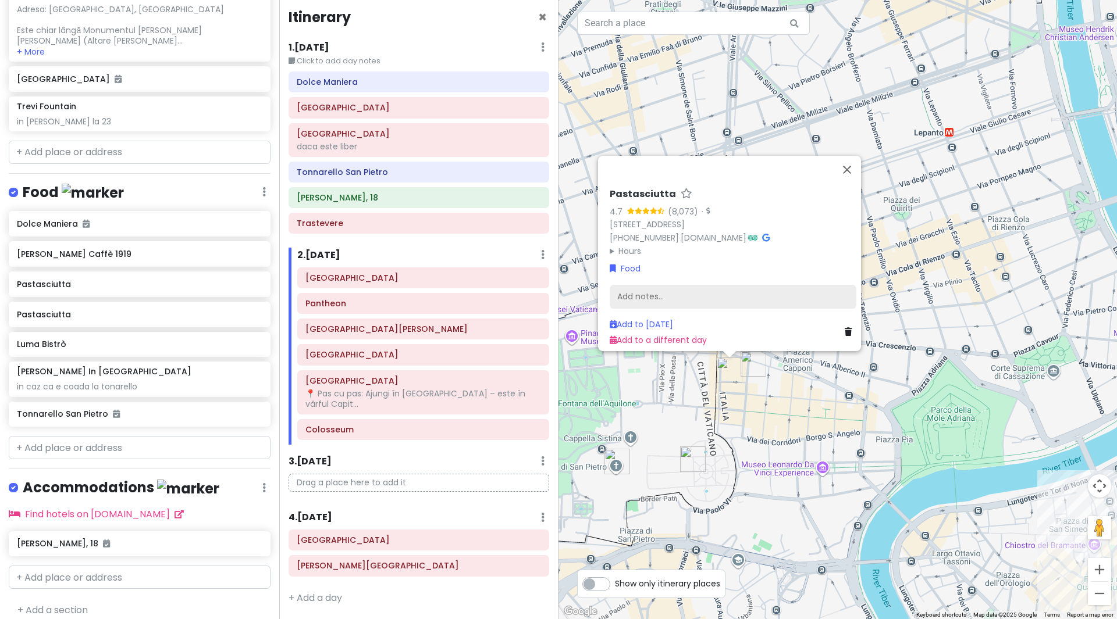
click at [643, 295] on div "Add notes..." at bounding box center [733, 296] width 247 height 24
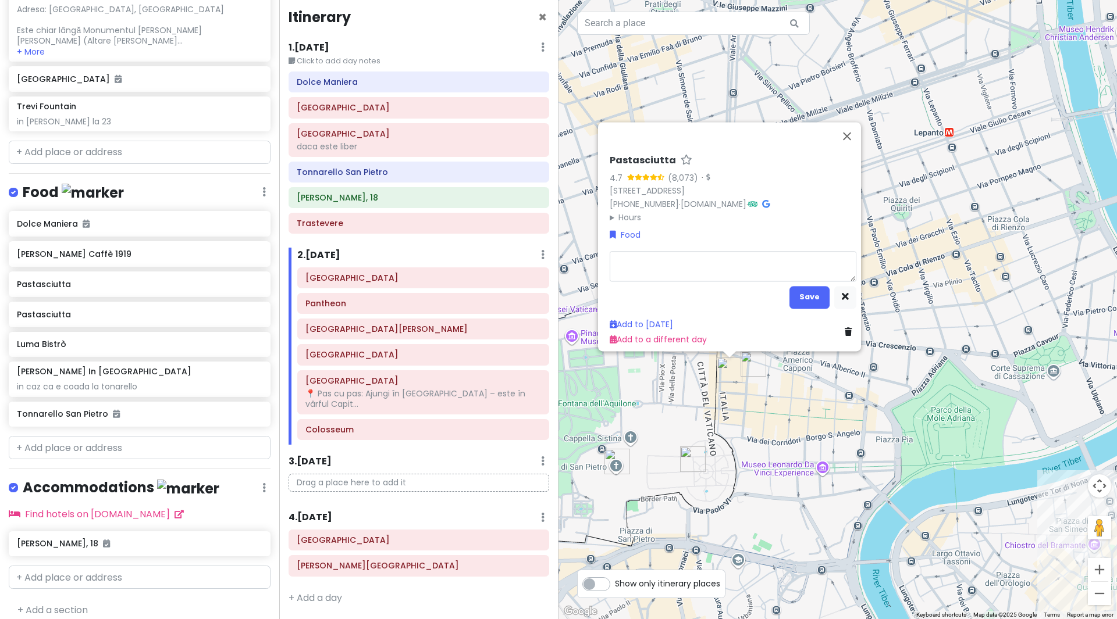
type textarea "x"
type textarea "l"
type textarea "x"
type textarea "la"
type textarea "x"
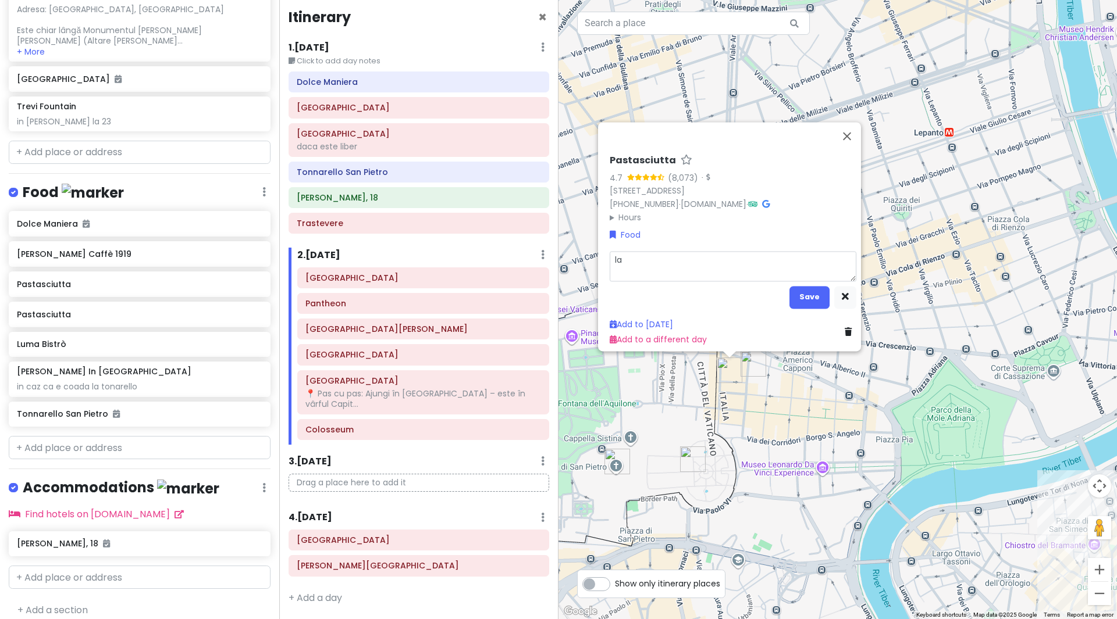
type textarea "la"
type textarea "x"
type textarea "la f"
type textarea "x"
type textarea "la [DEMOGRAPHIC_DATA]"
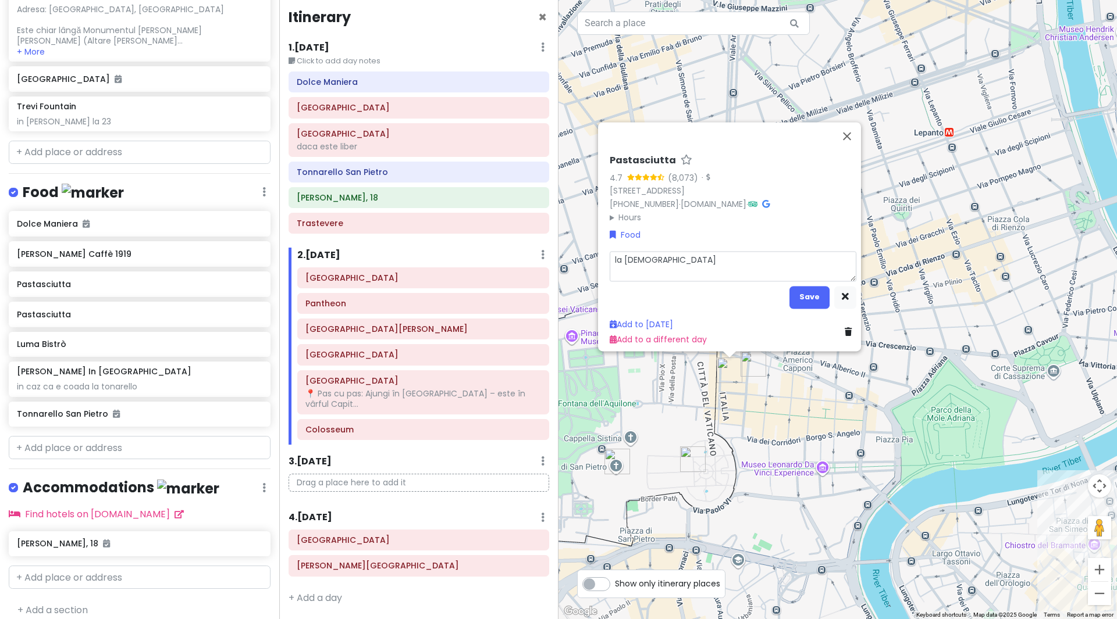
type textarea "x"
type textarea "la fel"
type textarea "x"
type textarea "la fel"
type textarea "x"
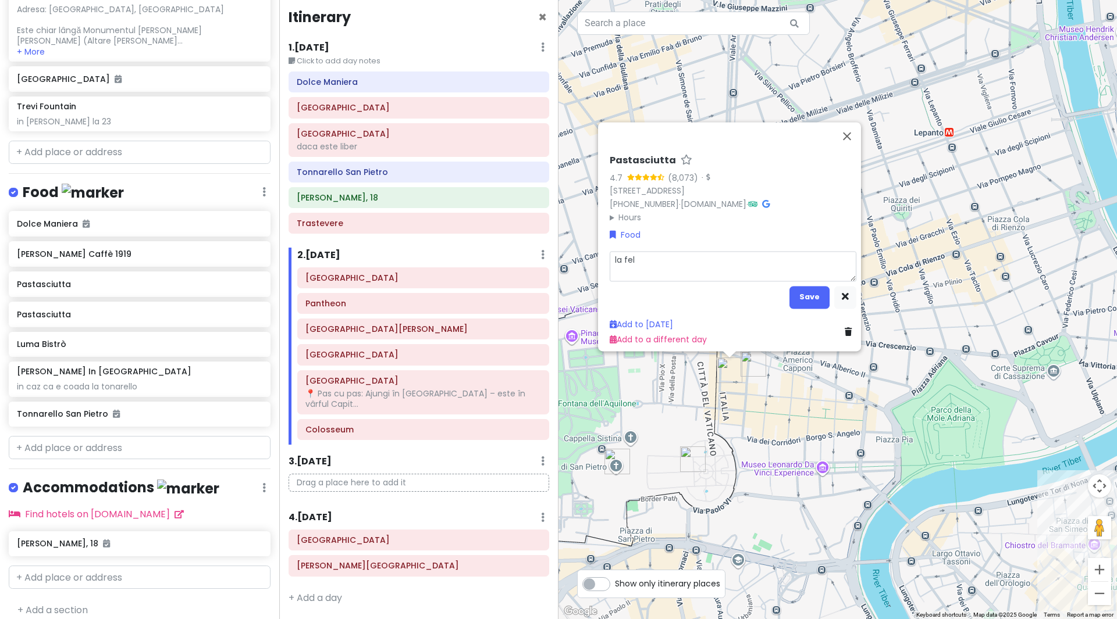
type textarea "la fel i"
type textarea "x"
type textarea "la fel in"
type textarea "x"
type textarea "la fel in"
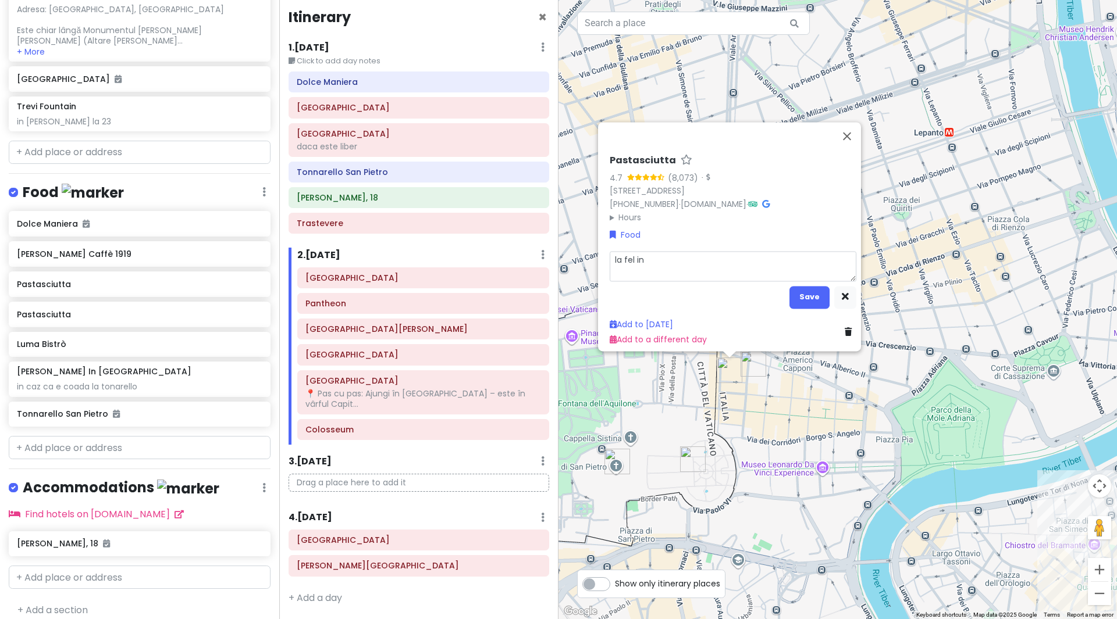
type textarea "x"
type textarea "la fel in c"
type textarea "x"
type textarea "la fel in ca"
type textarea "x"
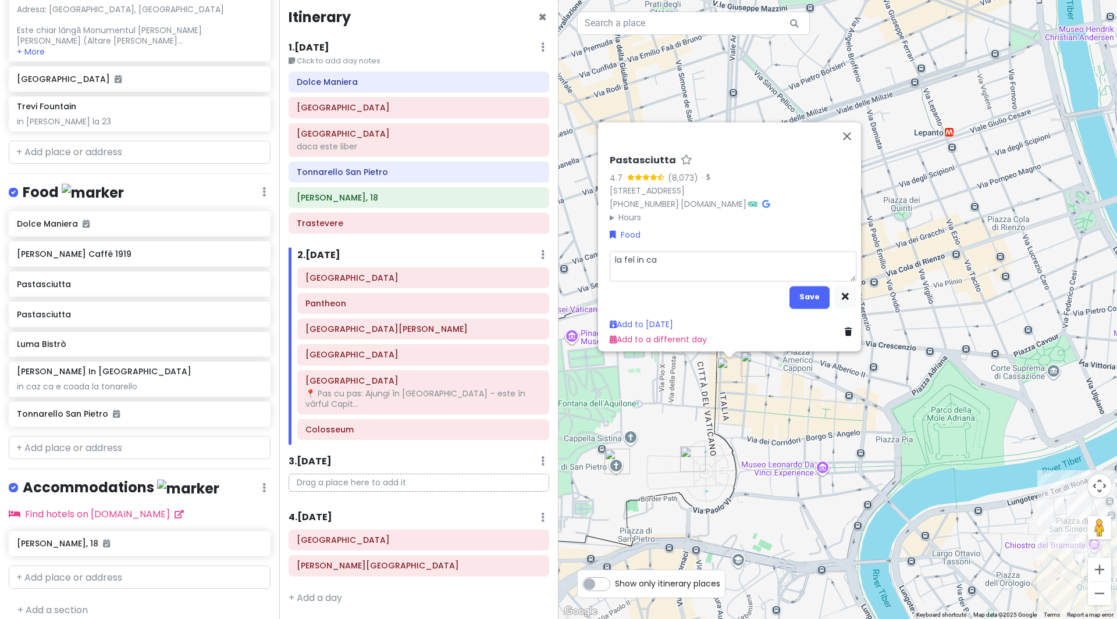
type textarea "la fel in caz"
type textarea "x"
type textarea "la fel in caz"
type textarea "x"
type textarea "la fel in caz c"
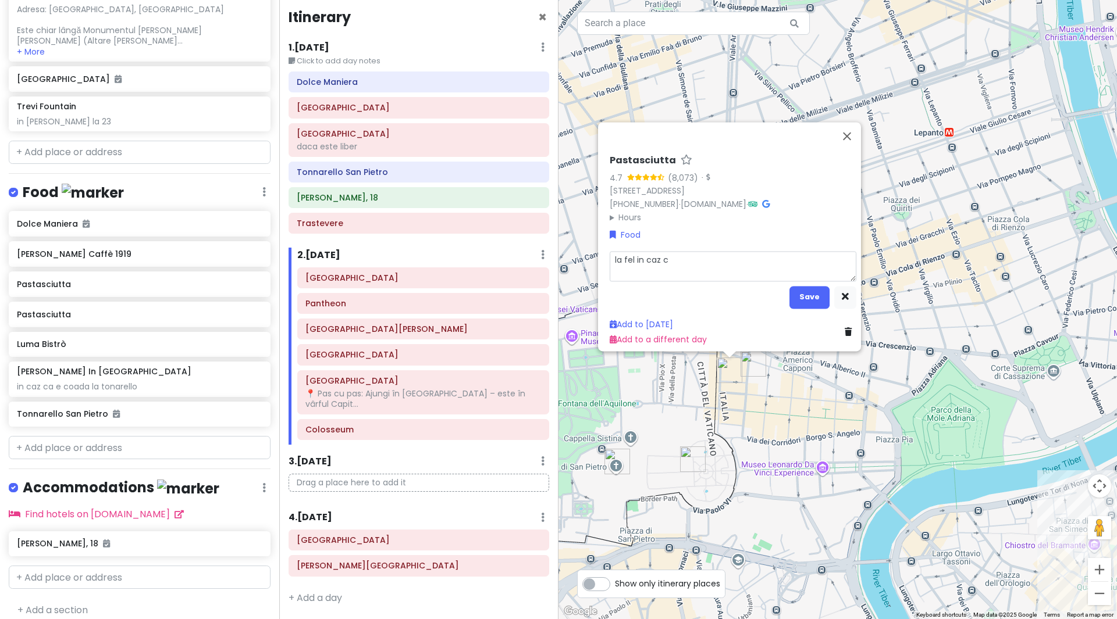
type textarea "x"
type textarea "la fel in caz ca"
type textarea "x"
type textarea "la fel in caz ca"
type textarea "x"
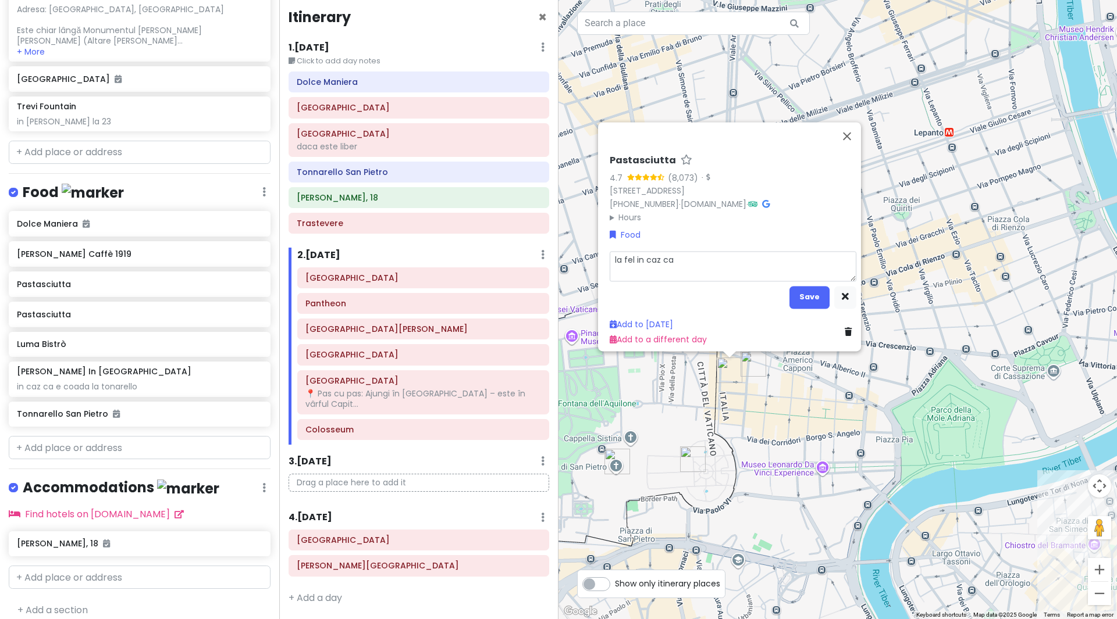
type textarea "la fel in caz ca e"
type textarea "x"
type textarea "la fel in caz ca e"
type textarea "x"
type textarea "la fel in caz ca e c"
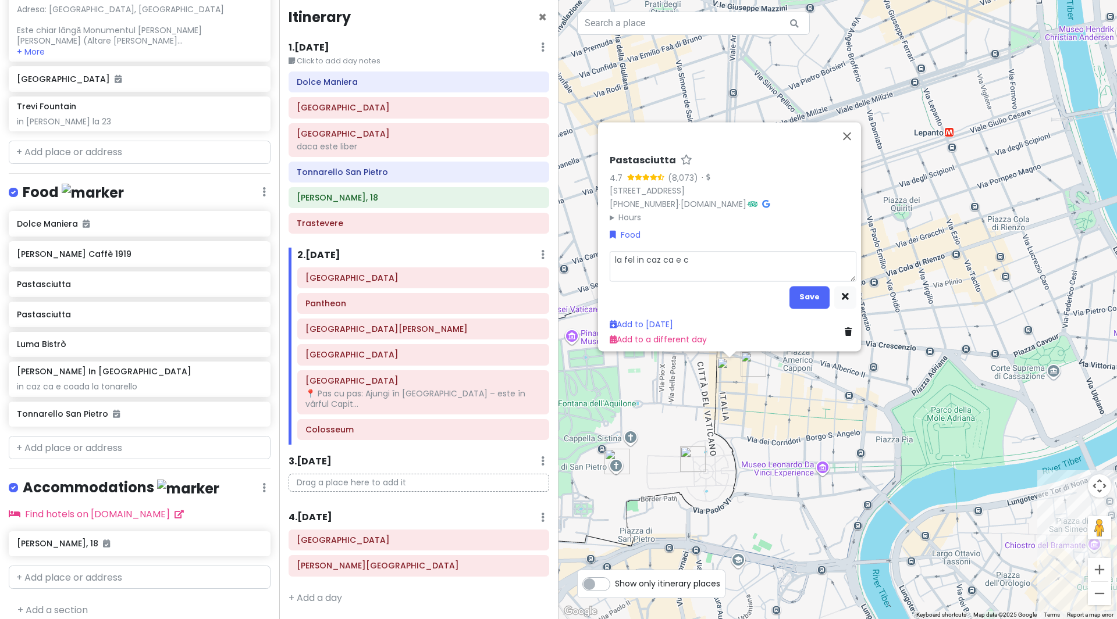
type textarea "x"
type textarea "la fel in caz ca e co"
type textarea "x"
type textarea "la fel in caz ca e coa"
type textarea "x"
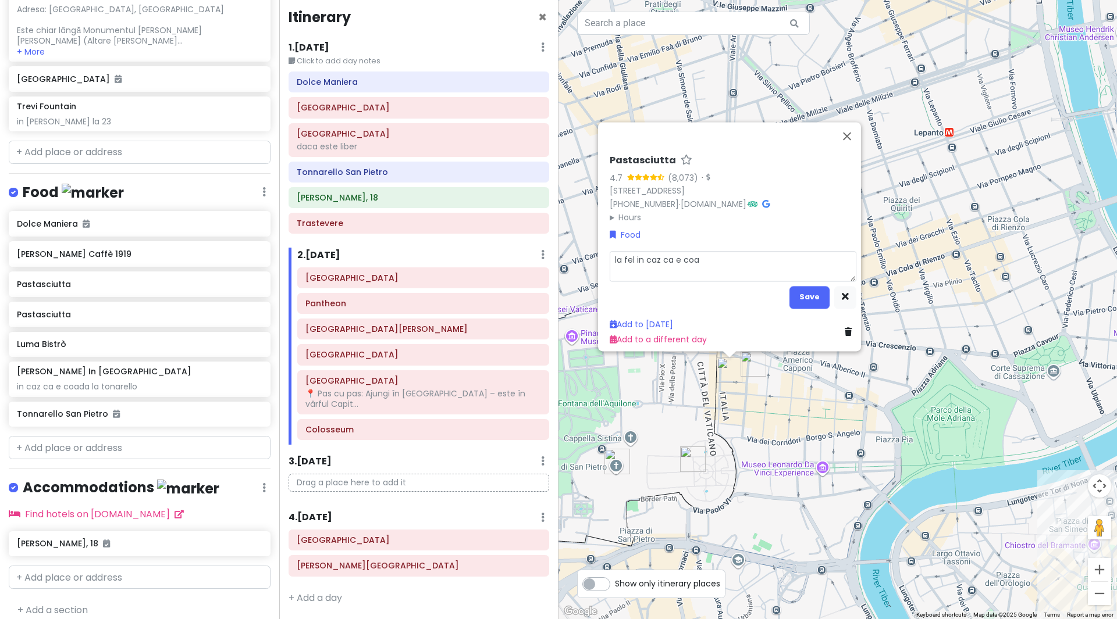
type textarea "la fel in caz ca e [PERSON_NAME]"
type textarea "x"
type textarea "la fel in caz ca e coada"
type textarea "x"
type textarea "la fel in caz ca e coada"
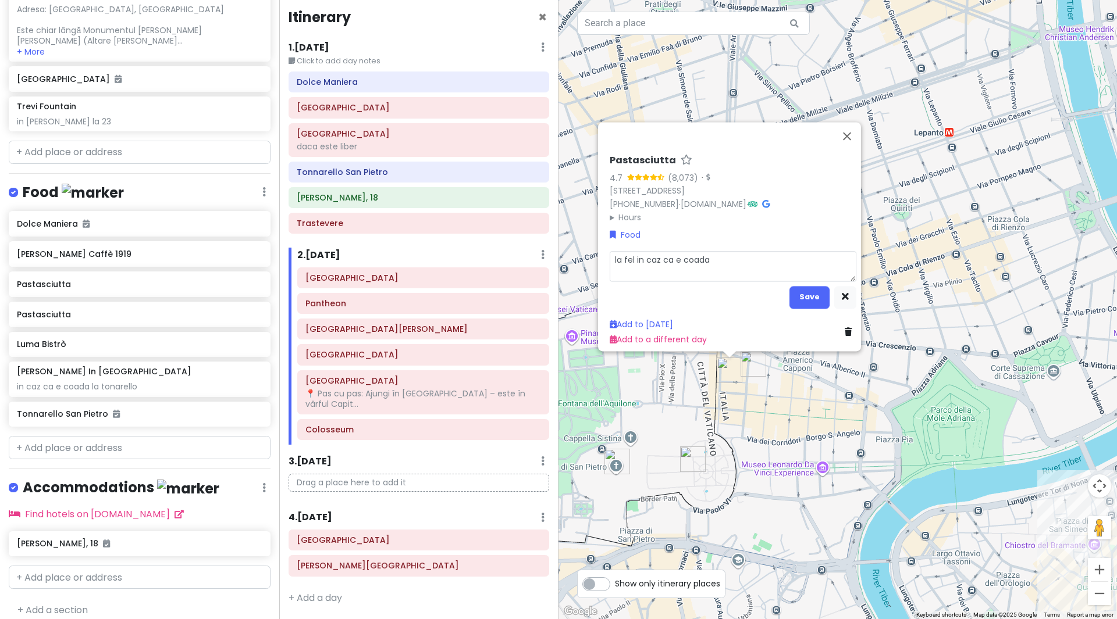
type textarea "x"
type textarea "la fel in caz ca e coada s"
type textarea "x"
type textarea "la fel in caz ca e [PERSON_NAME]"
type textarea "x"
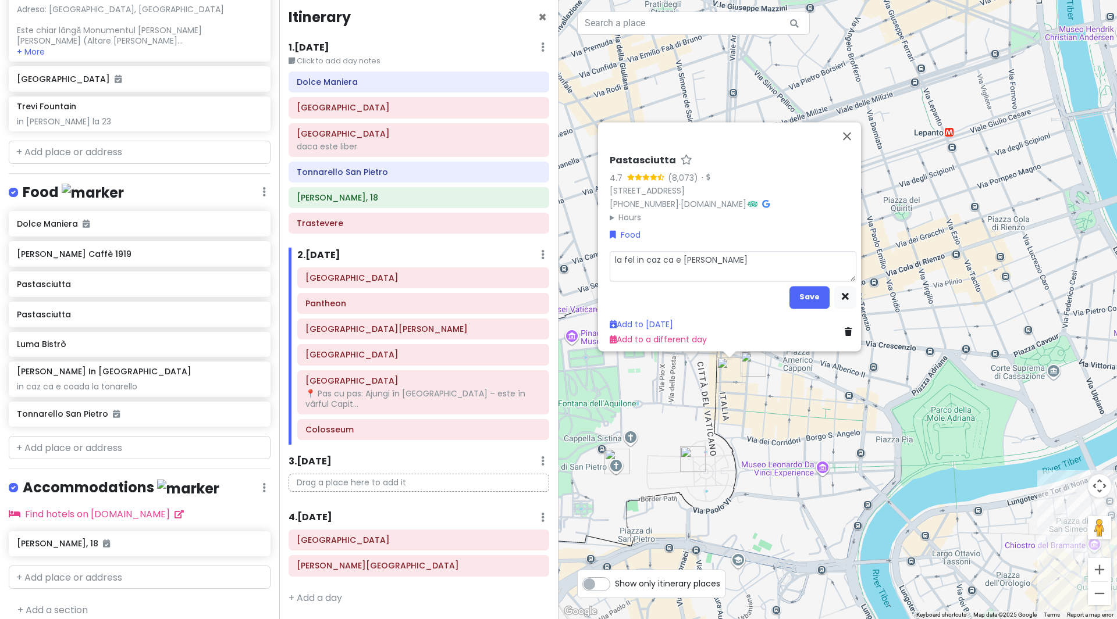
type textarea "la fel in caz ca e [PERSON_NAME]"
type textarea "x"
type textarea "la fel in caz ca e [PERSON_NAME]"
type textarea "x"
type textarea "la fel in caz ca e [PERSON_NAME] n"
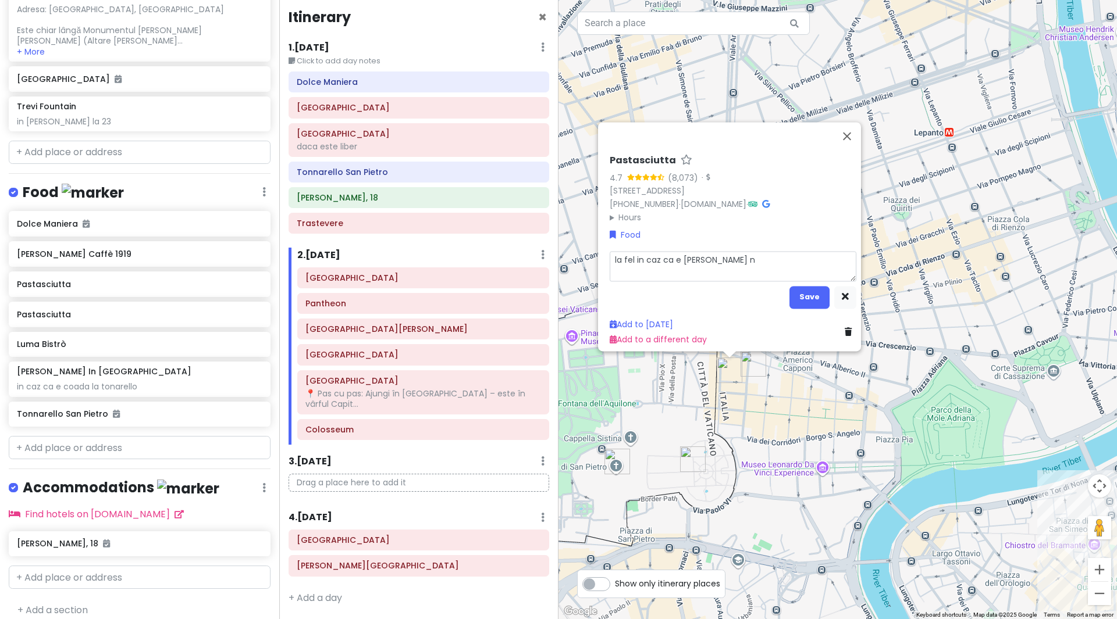
type textarea "x"
type textarea "la fel in caz ca e [PERSON_NAME] nu"
type textarea "x"
type textarea "la fel in caz ca e [PERSON_NAME] nu m"
type textarea "x"
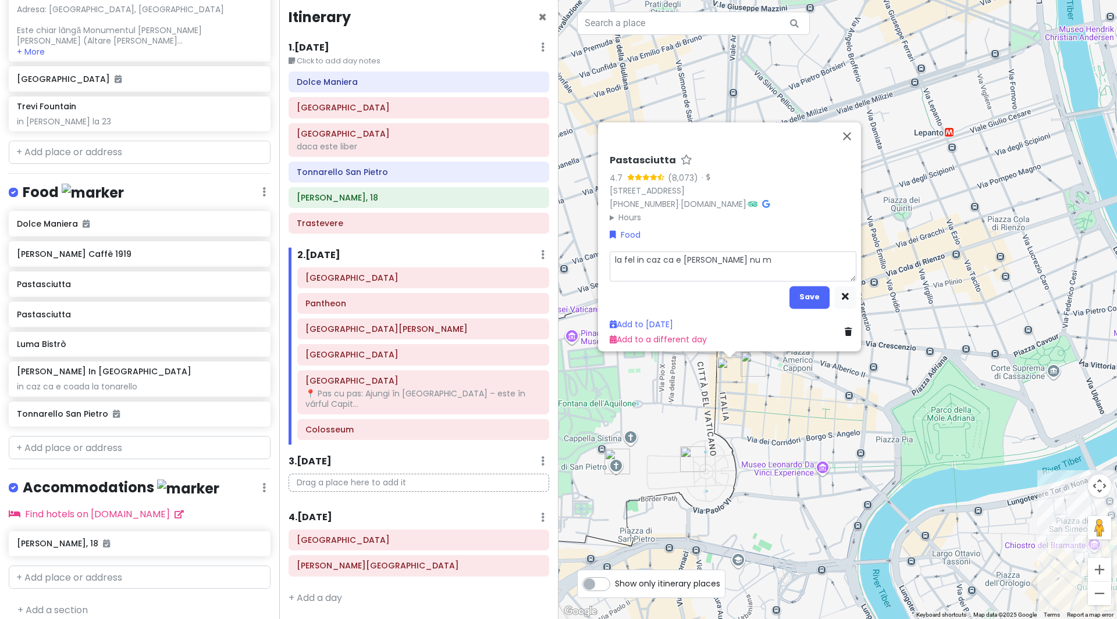
type textarea "la fel in caz ca e [PERSON_NAME] nu ma"
type textarea "x"
type textarea "la fel in caz ca e [PERSON_NAME] nu man"
type textarea "x"
type textarea "la fel in caz ca e [PERSON_NAME] nu manc"
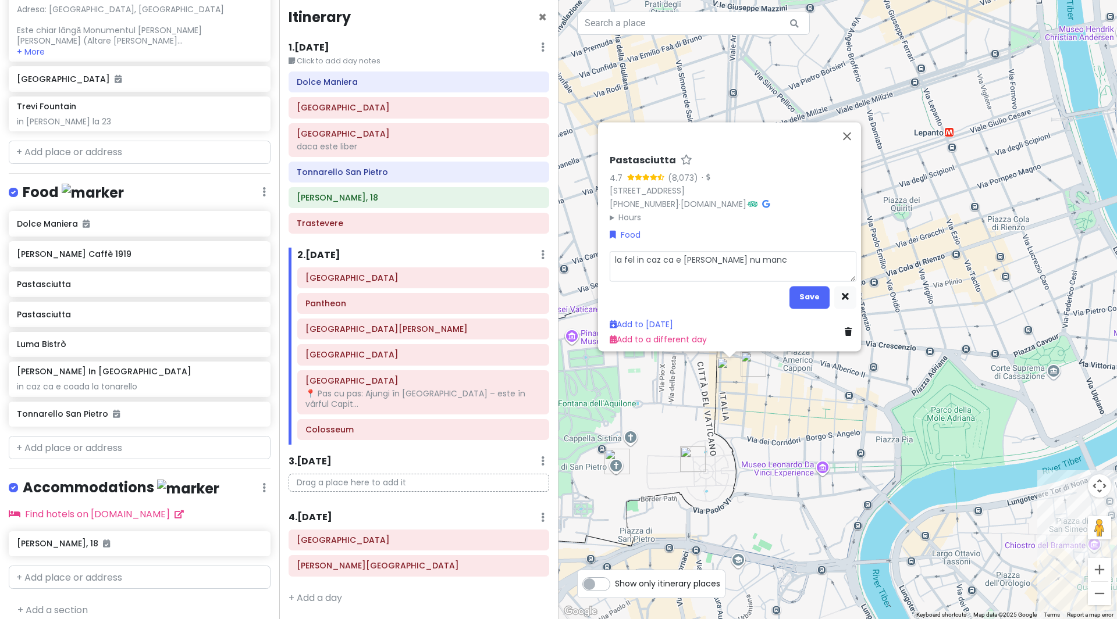
type textarea "x"
type textarea "la fel in caz ca e [PERSON_NAME] nu [PERSON_NAME]"
type textarea "x"
type textarea "la fel in caz ca e [PERSON_NAME] nu mancam"
type textarea "x"
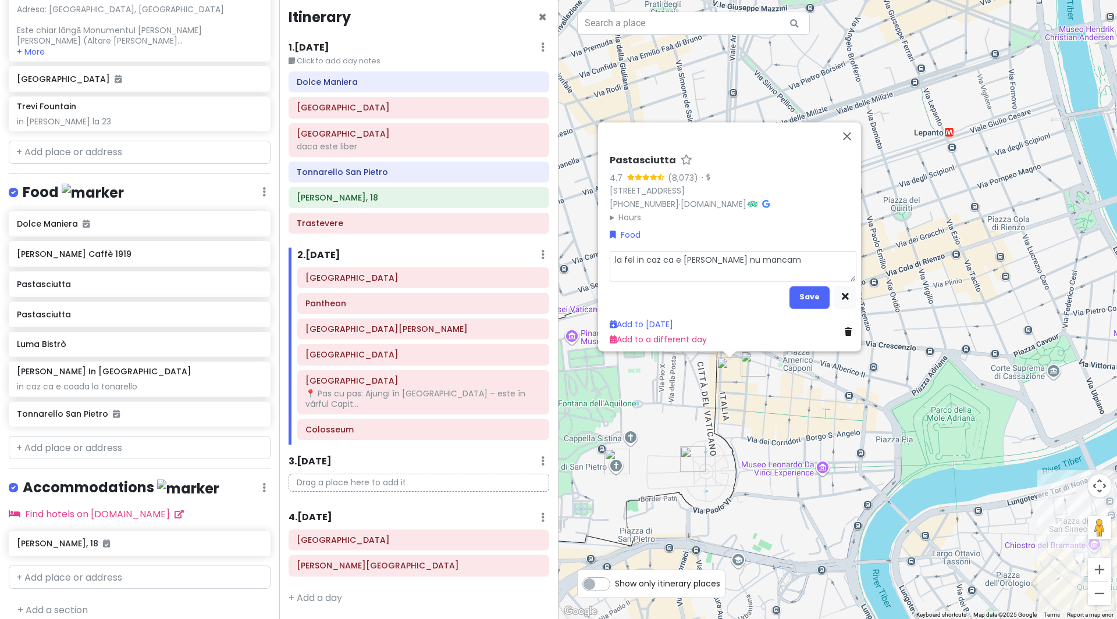
type textarea "la fel in caz ca e [PERSON_NAME] nu mancam"
type textarea "x"
type textarea "la fel in caz ca e [PERSON_NAME] nu mancam i"
type textarea "x"
type textarea "la fel in caz ca e [PERSON_NAME] nu mancam in"
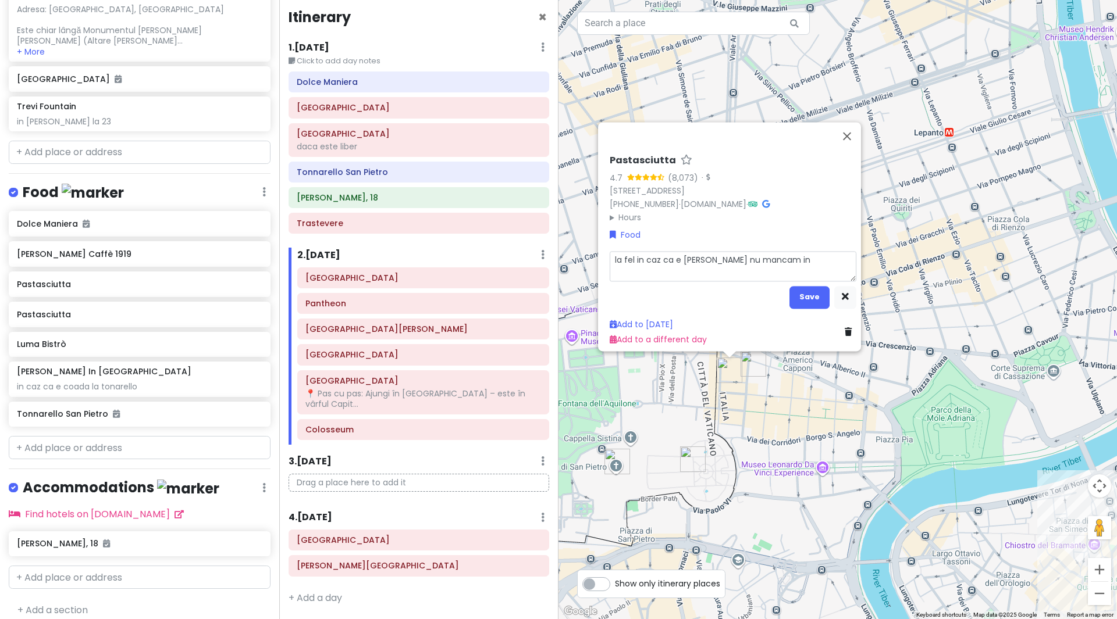
type textarea "x"
type textarea "la fel in caz ca e [PERSON_NAME] nu mancam in"
type textarea "x"
type textarea "la fel in caz ca e [PERSON_NAME] nu mancam in t"
type textarea "x"
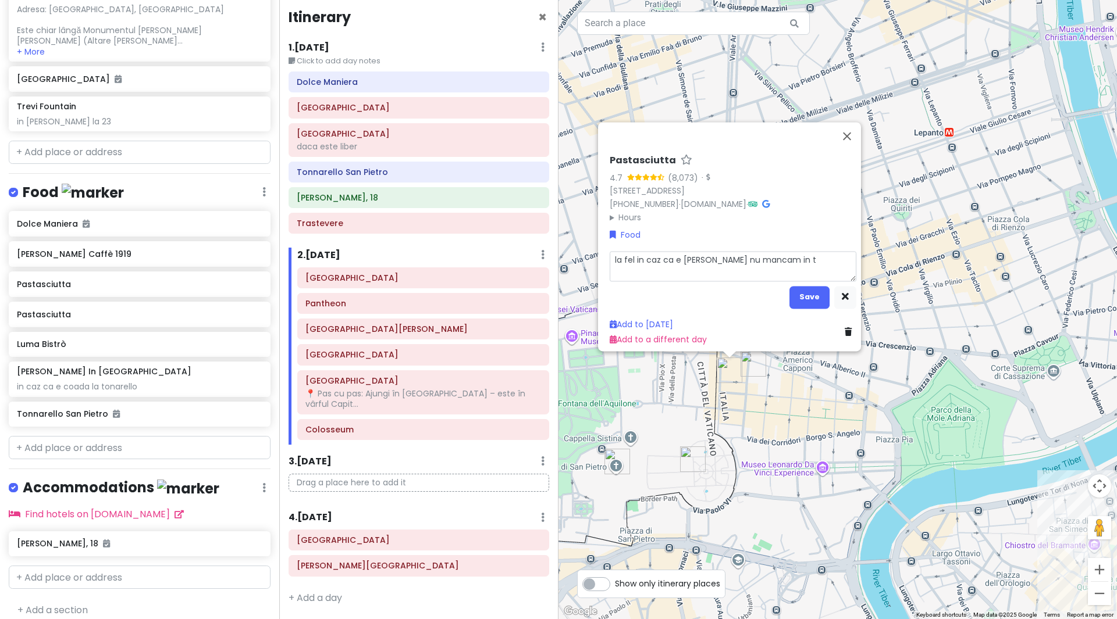
type textarea "la fel in caz ca e [PERSON_NAME] nu mancam in tr"
type textarea "x"
type textarea "la fel in caz ca e [PERSON_NAME] nu mancam in tra"
type textarea "x"
type textarea "la fel in caz ca e [PERSON_NAME] nu mancam in tras"
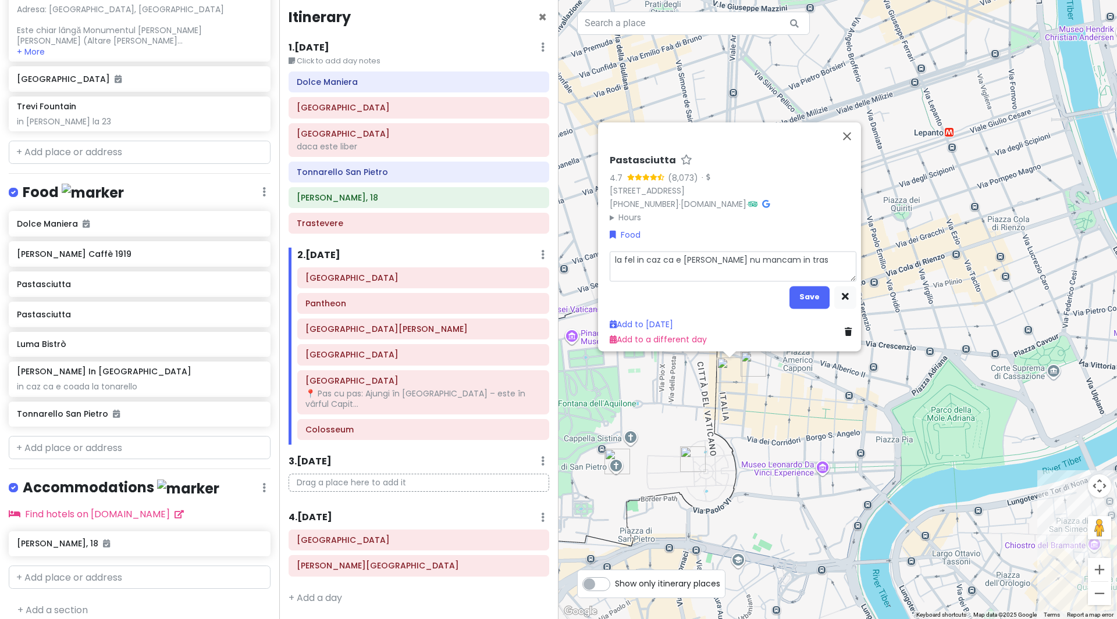
type textarea "x"
type textarea "la fel in caz ca e [PERSON_NAME] nu mancam in trast"
type textarea "x"
type textarea "la fel in caz ca e [PERSON_NAME] nu mancam in traste"
type textarea "x"
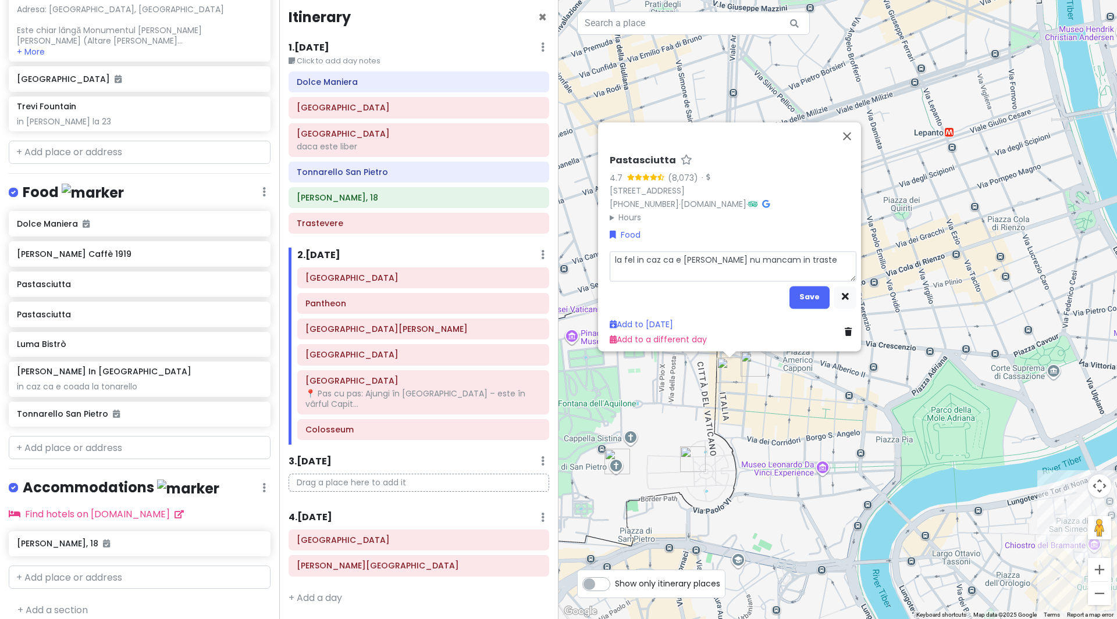
type textarea "la fel in caz ca e [PERSON_NAME] nu mancam in [PERSON_NAME]"
type textarea "x"
type textarea "la fel in caz ca e [PERSON_NAME] nu mancam in traste"
type textarea "x"
type textarea "la fel in caz ca e [PERSON_NAME] nu mancam in trastev"
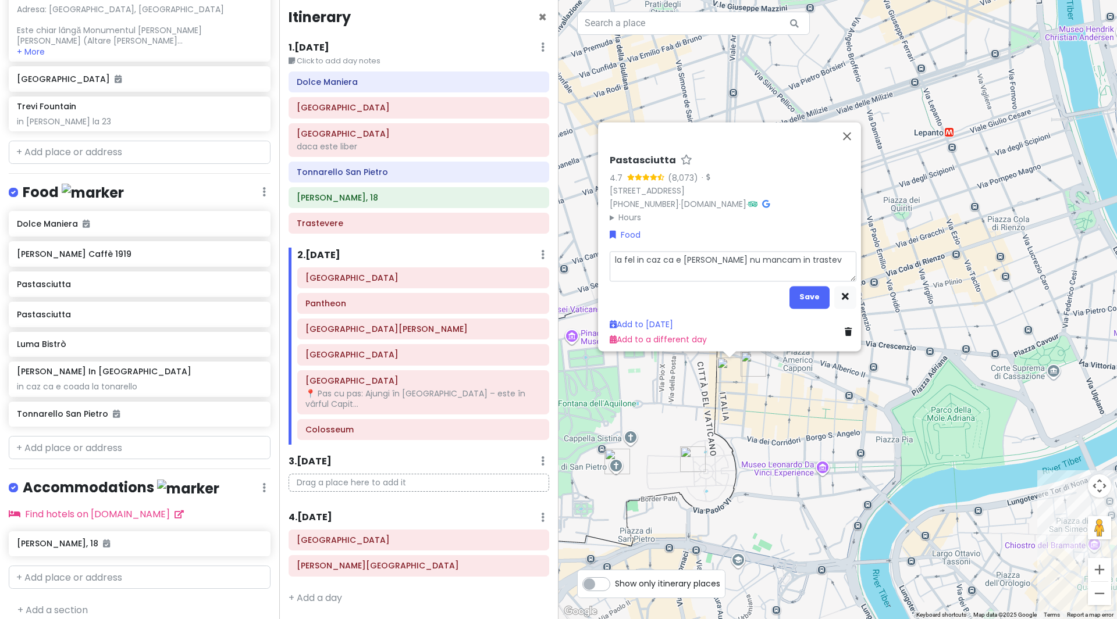
type textarea "x"
type textarea "la fel in caz ca e [PERSON_NAME] nu mancam in trasteve"
type textarea "x"
type textarea "la fel in caz ca e [PERSON_NAME] nu mancam in trastever"
type textarea "x"
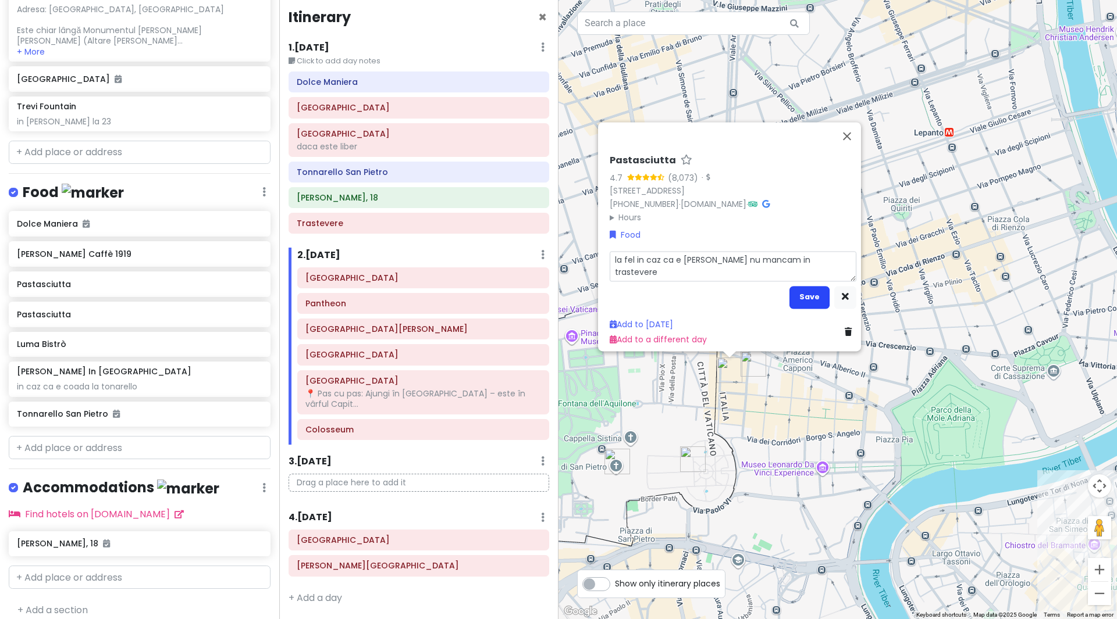
type textarea "la fel in caz ca e [PERSON_NAME] nu mancam in trastevere"
click at [801, 291] on button "Save" at bounding box center [809, 297] width 40 height 23
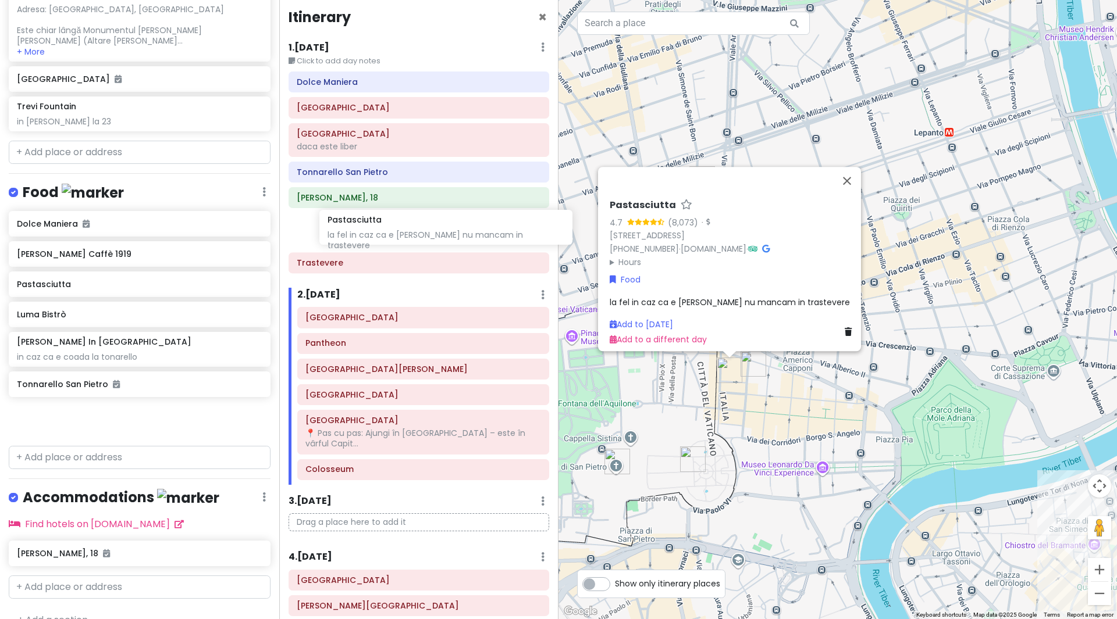
drag, startPoint x: 48, startPoint y: 282, endPoint x: 344, endPoint y: 224, distance: 301.7
click at [344, 224] on div "Rome Trip Private Change Dates Make a Copy Delete Trip Go Pro ⚡️ Give Feedback …" at bounding box center [558, 309] width 1117 height 619
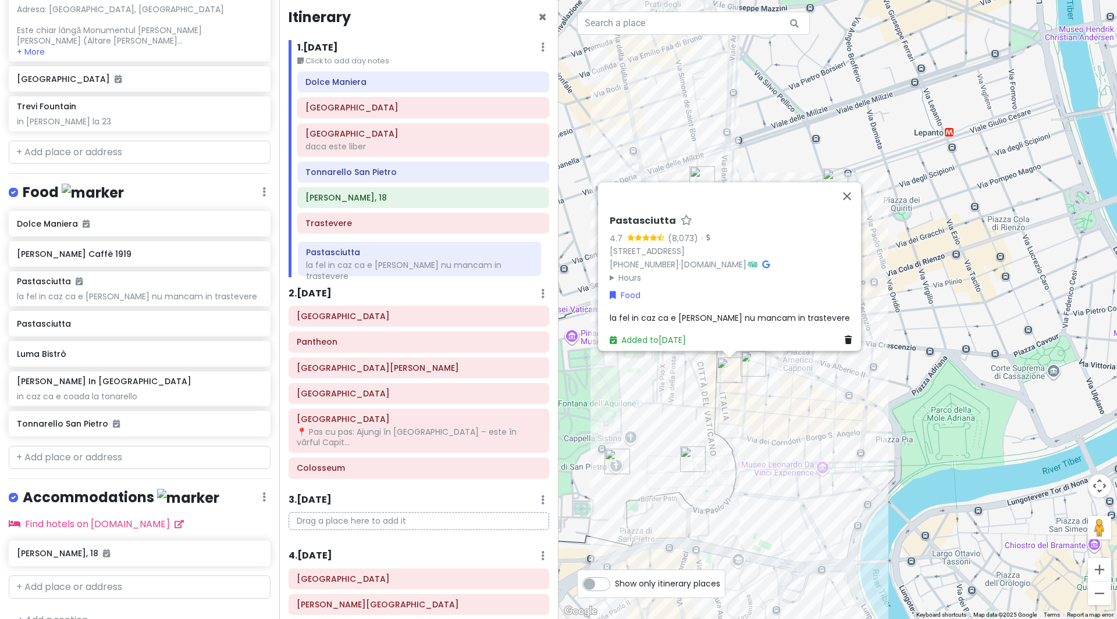
drag, startPoint x: 361, startPoint y: 230, endPoint x: 361, endPoint y: 259, distance: 29.1
click at [361, 259] on div "Dolce Maniera [GEOGRAPHIC_DATA] [GEOGRAPHIC_DATA] daca este liber Tonnarello [G…" at bounding box center [422, 174] width 269 height 205
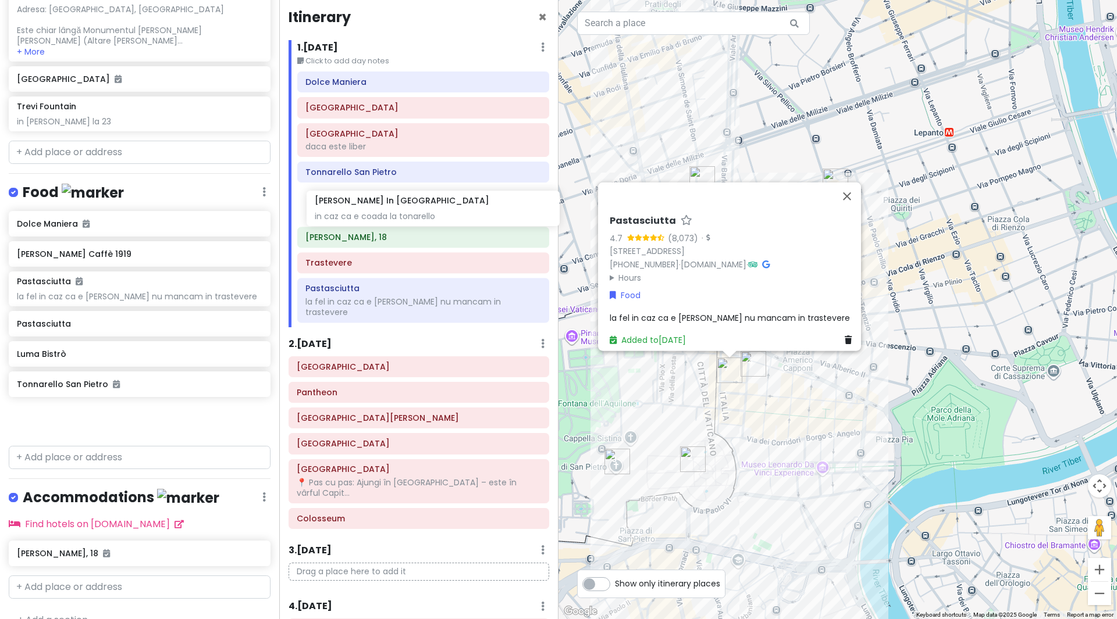
drag, startPoint x: 51, startPoint y: 389, endPoint x: 348, endPoint y: 209, distance: 347.3
click at [348, 209] on div "Rome Trip Private Change Dates Make a Copy Delete Trip Go Pro ⚡️ Give Feedback …" at bounding box center [558, 309] width 1117 height 619
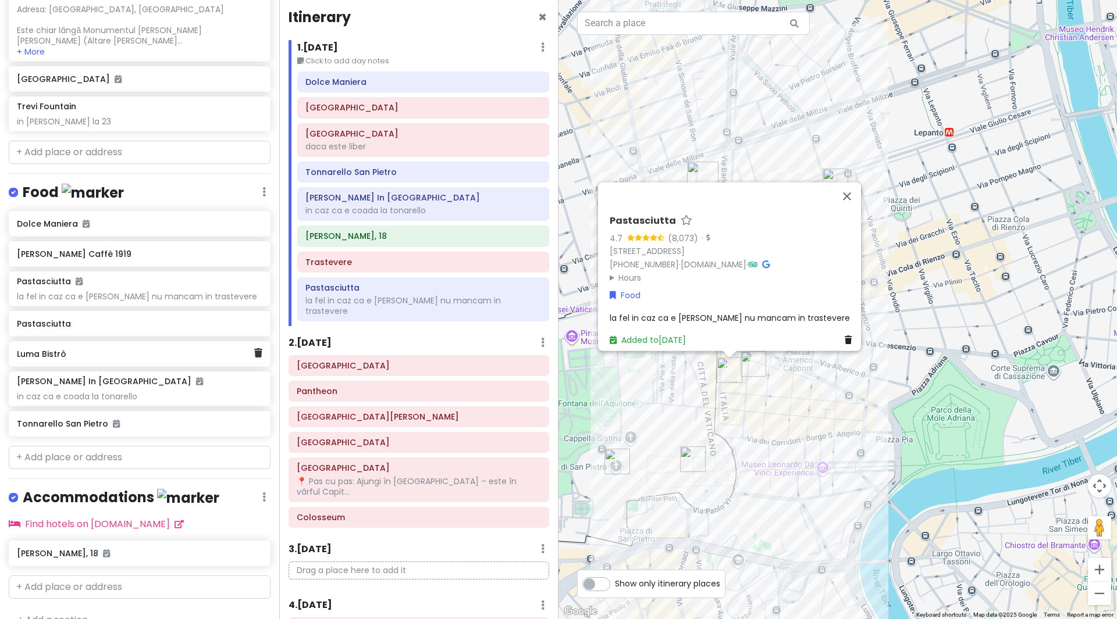
click at [57, 358] on h6 "Luma Bistrò" at bounding box center [135, 354] width 237 height 10
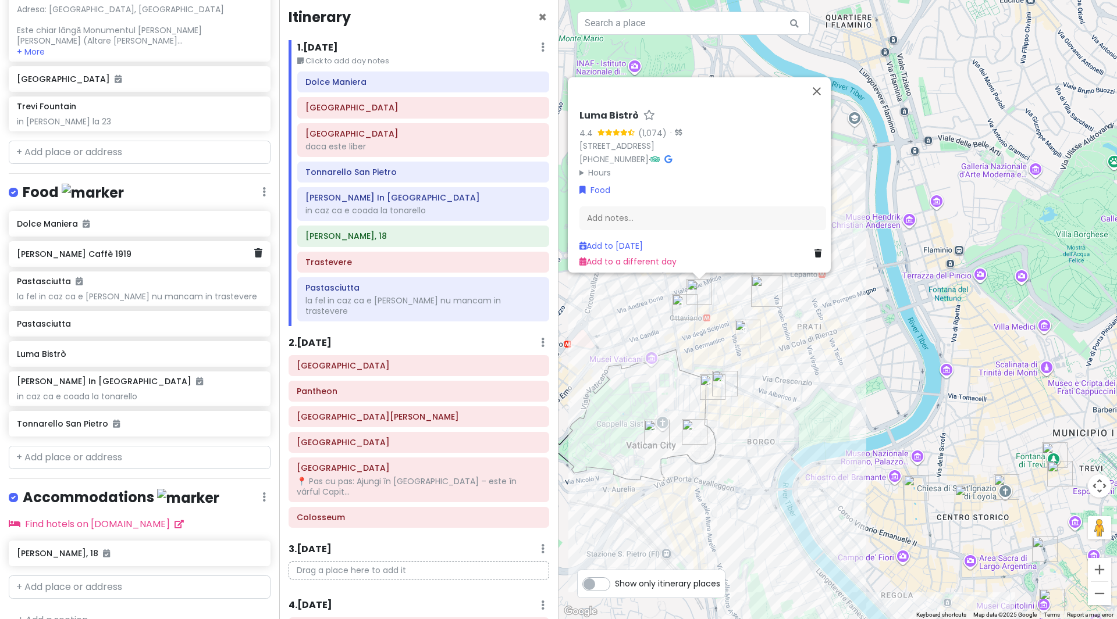
click at [92, 258] on h6 "[PERSON_NAME] Caffè 1919" at bounding box center [135, 254] width 237 height 10
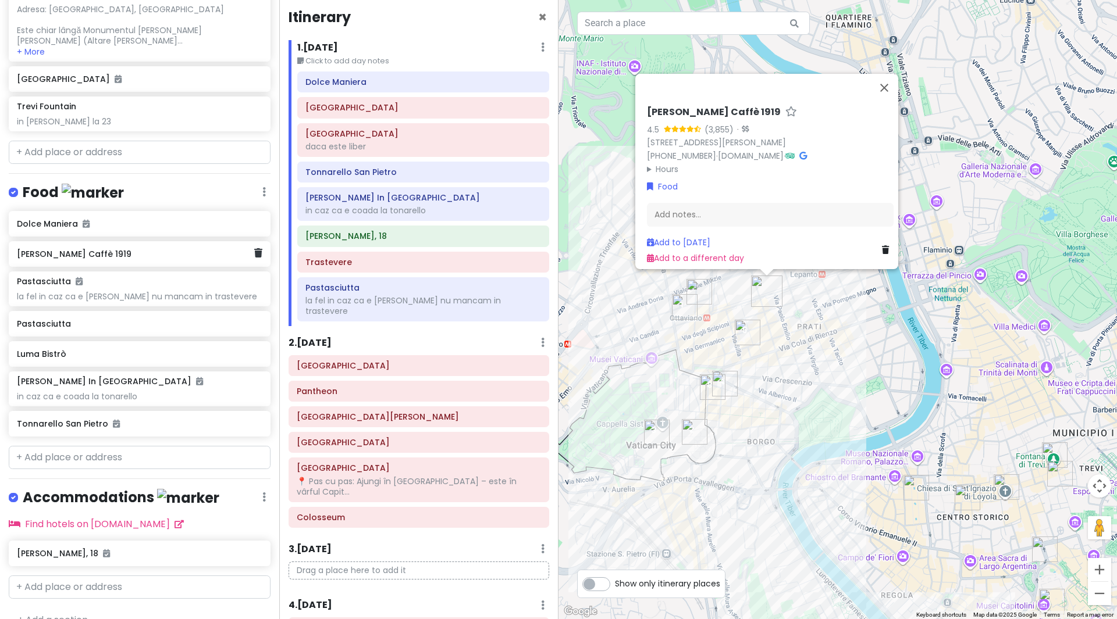
click at [67, 258] on h6 "[PERSON_NAME] Caffè 1919" at bounding box center [135, 254] width 237 height 10
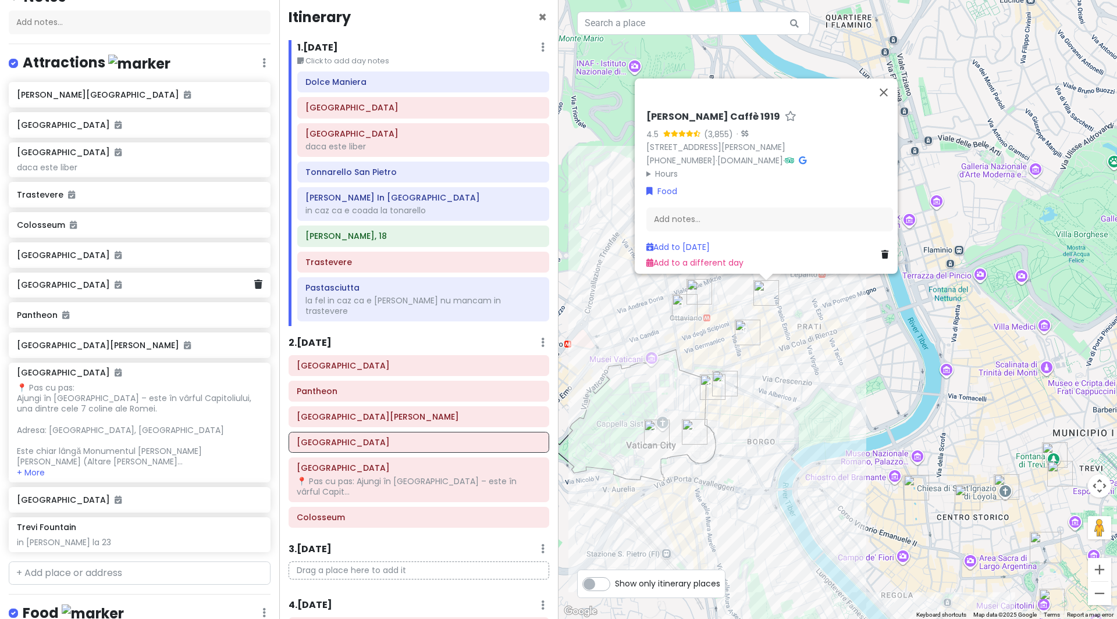
scroll to position [233, 0]
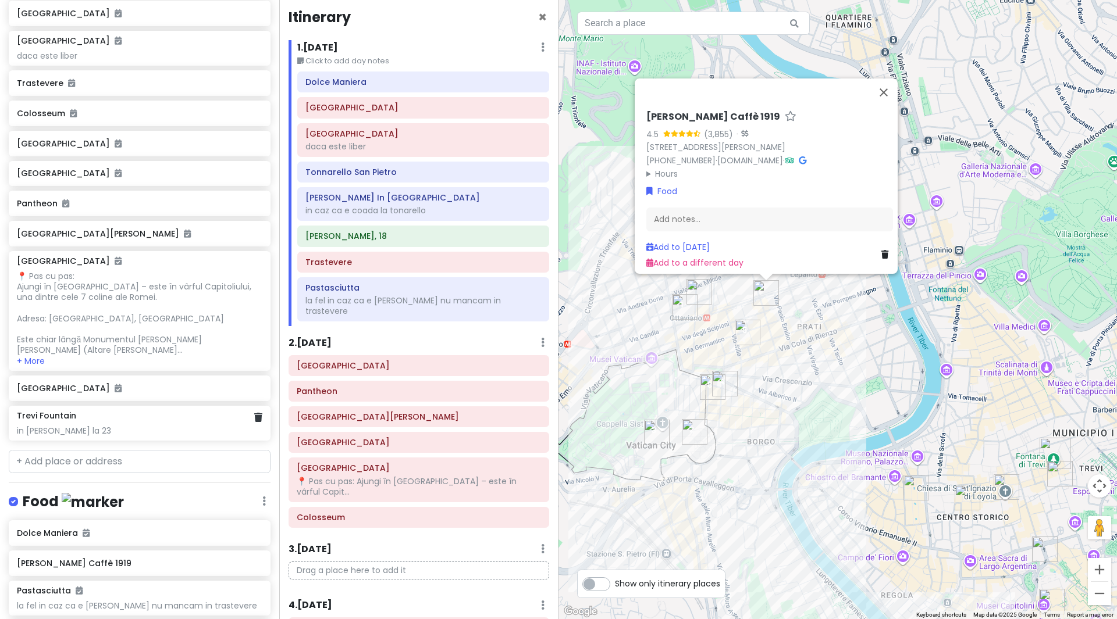
click at [117, 61] on div "in [PERSON_NAME] la 23" at bounding box center [139, 56] width 245 height 10
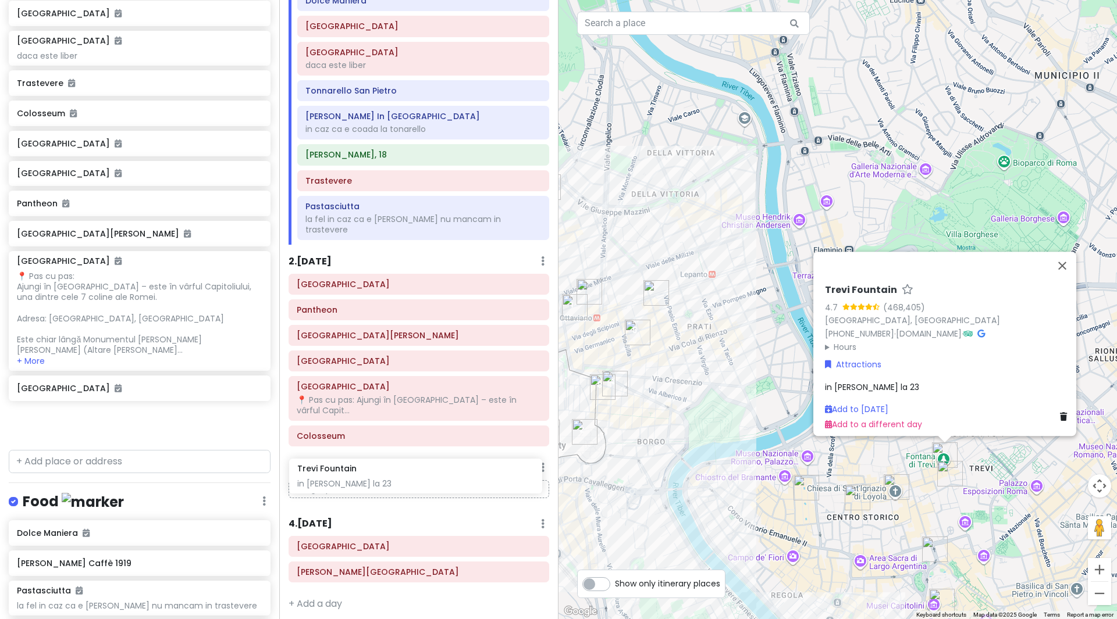
drag, startPoint x: 100, startPoint y: 425, endPoint x: 380, endPoint y: 479, distance: 285.5
click at [380, 479] on div "Rome Trip Private Change Dates Make a Copy Delete Trip Go Pro ⚡️ Give Feedback …" at bounding box center [558, 309] width 1117 height 619
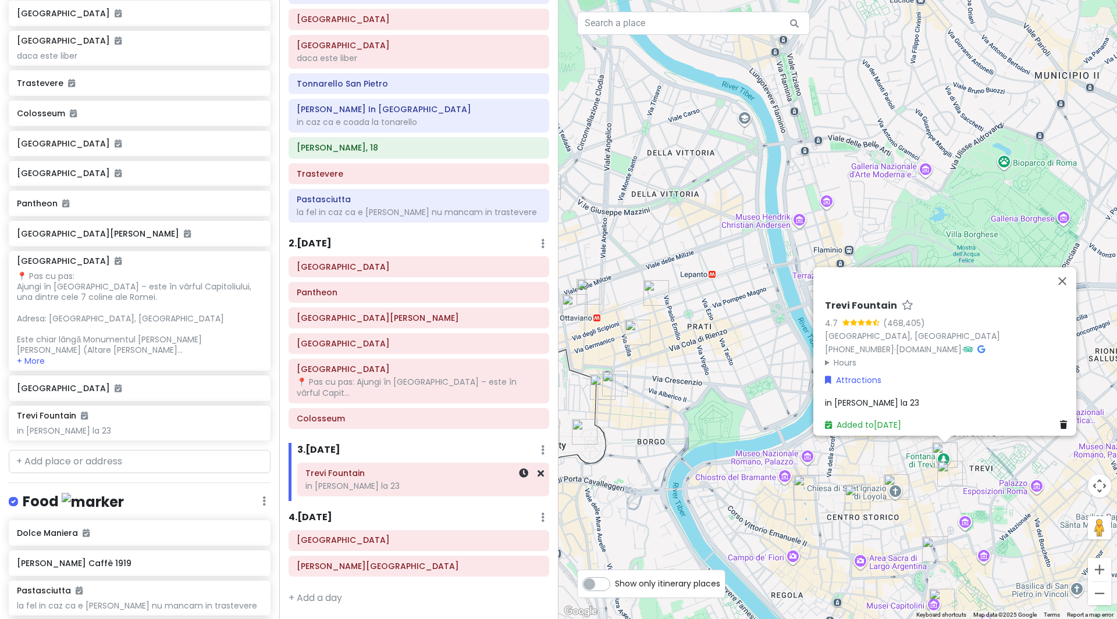
scroll to position [193, 0]
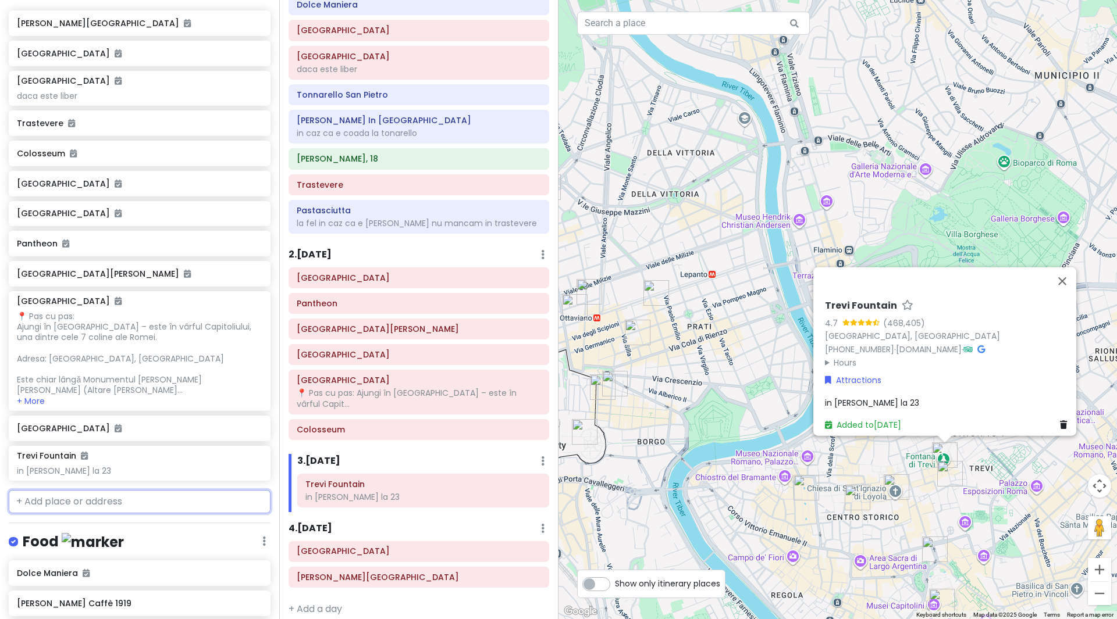
click at [74, 505] on input "text" at bounding box center [140, 501] width 262 height 23
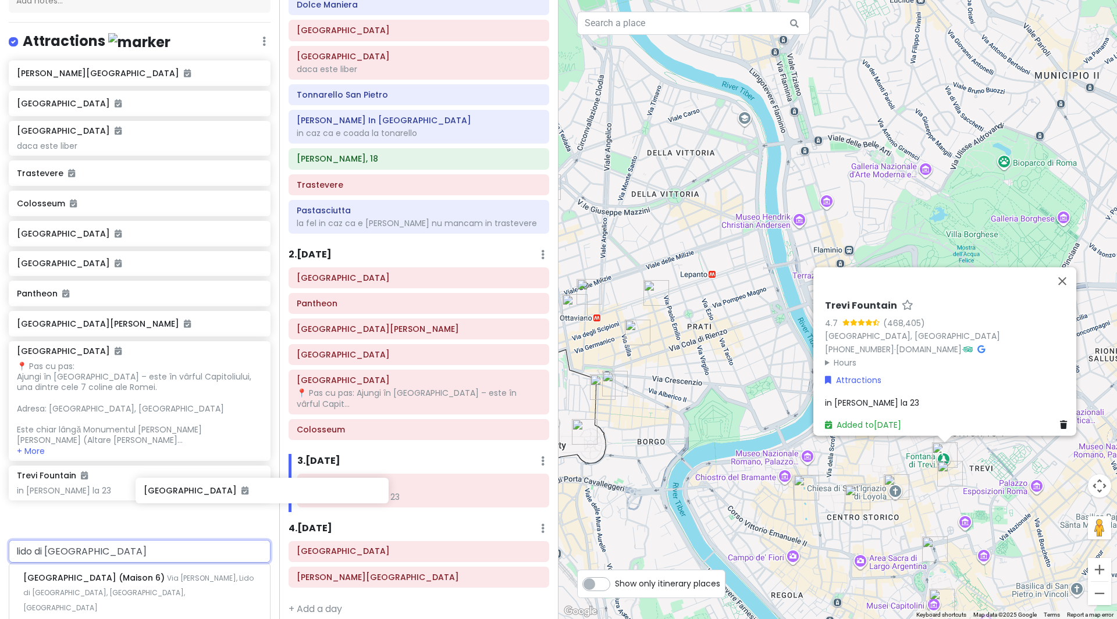
scroll to position [144, 0]
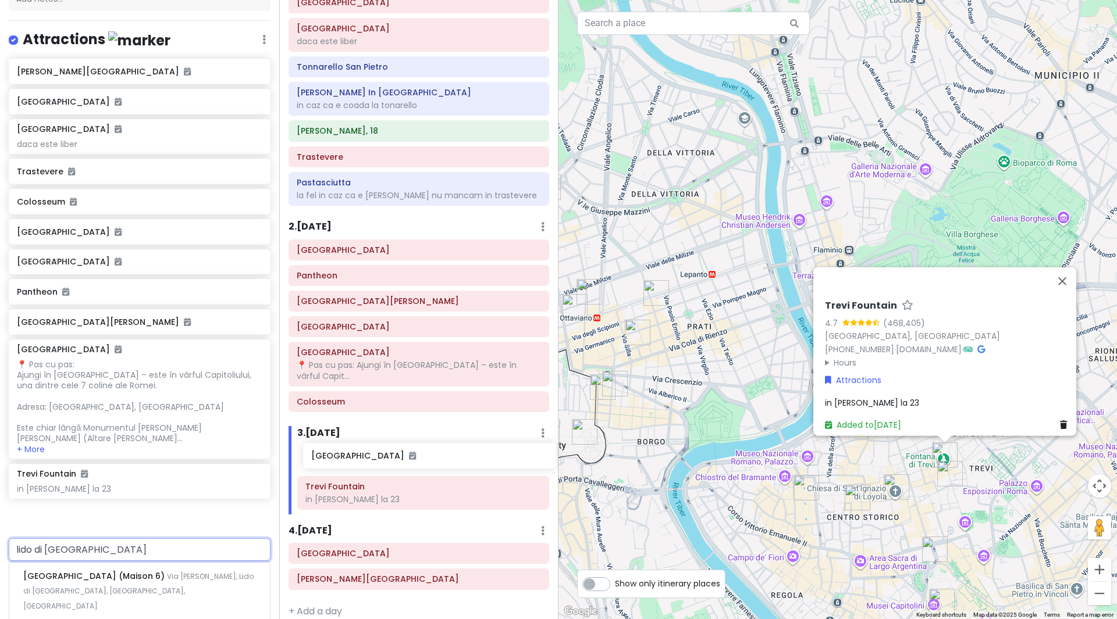
drag, startPoint x: 90, startPoint y: 487, endPoint x: 384, endPoint y: 457, distance: 295.8
click at [384, 457] on div "Rome Trip Private Change Dates Make a Copy Delete Trip Go Pro ⚡️ Give Feedback …" at bounding box center [558, 309] width 1117 height 619
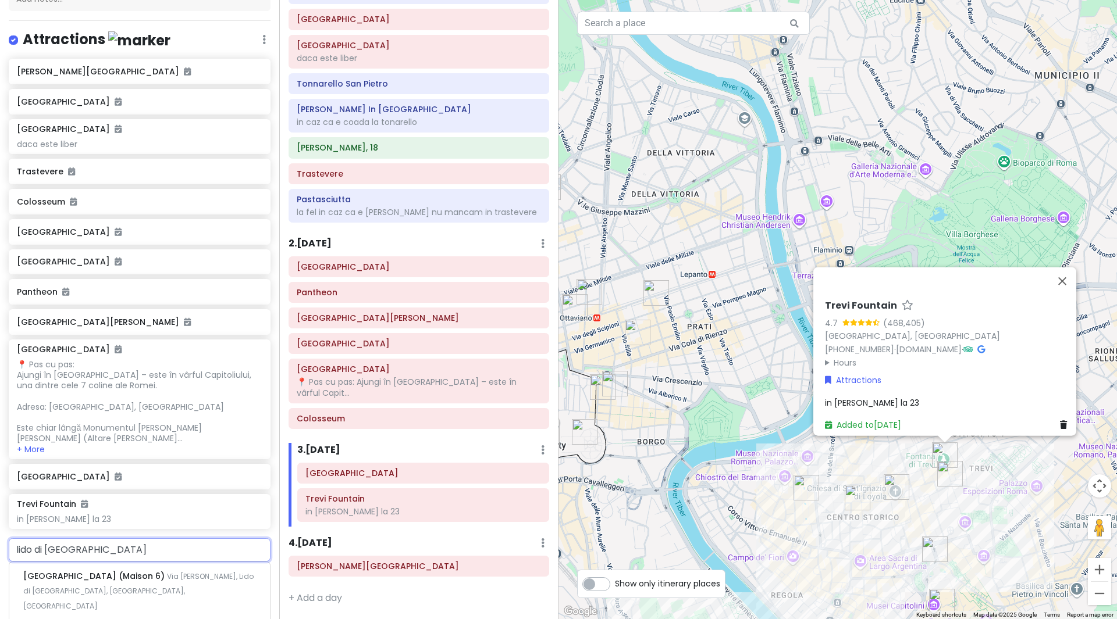
drag, startPoint x: 107, startPoint y: 548, endPoint x: 70, endPoint y: 548, distance: 37.2
click at [70, 548] on input "lido di [GEOGRAPHIC_DATA]" at bounding box center [140, 550] width 262 height 23
type input "lido di ostia"
click at [88, 578] on span "Metropolitan City of [GEOGRAPHIC_DATA], [GEOGRAPHIC_DATA]" at bounding box center [119, 584] width 193 height 25
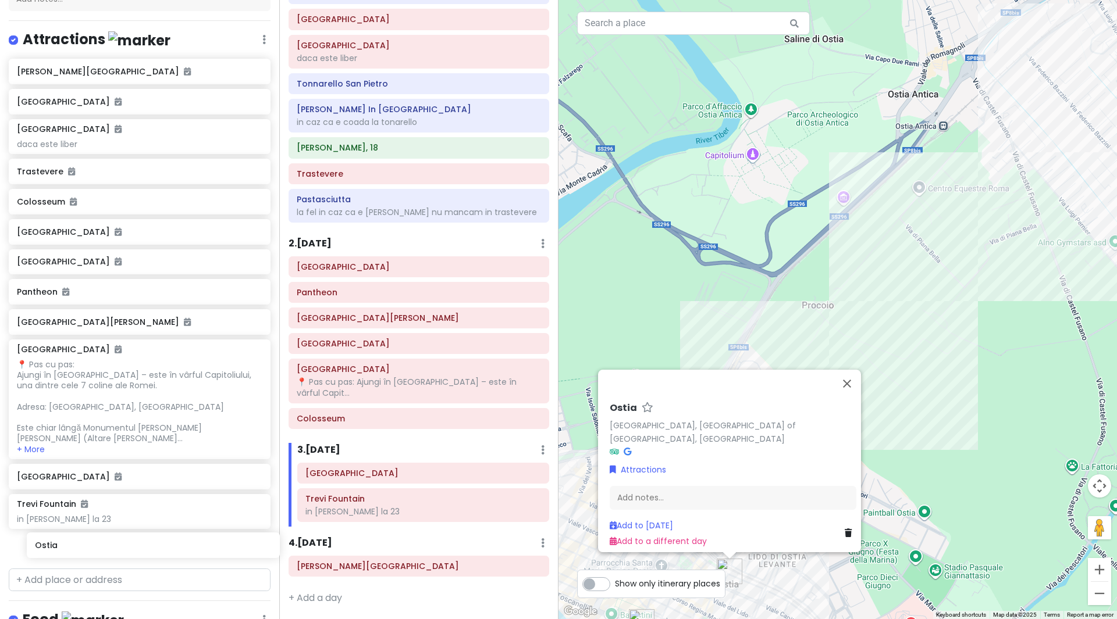
scroll to position [146, 0]
drag, startPoint x: 54, startPoint y: 548, endPoint x: 330, endPoint y: 558, distance: 277.0
click at [330, 558] on div "Rome Trip Private Change Dates Make a Copy Delete Trip Go Pro ⚡️ Give Feedback …" at bounding box center [558, 309] width 1117 height 619
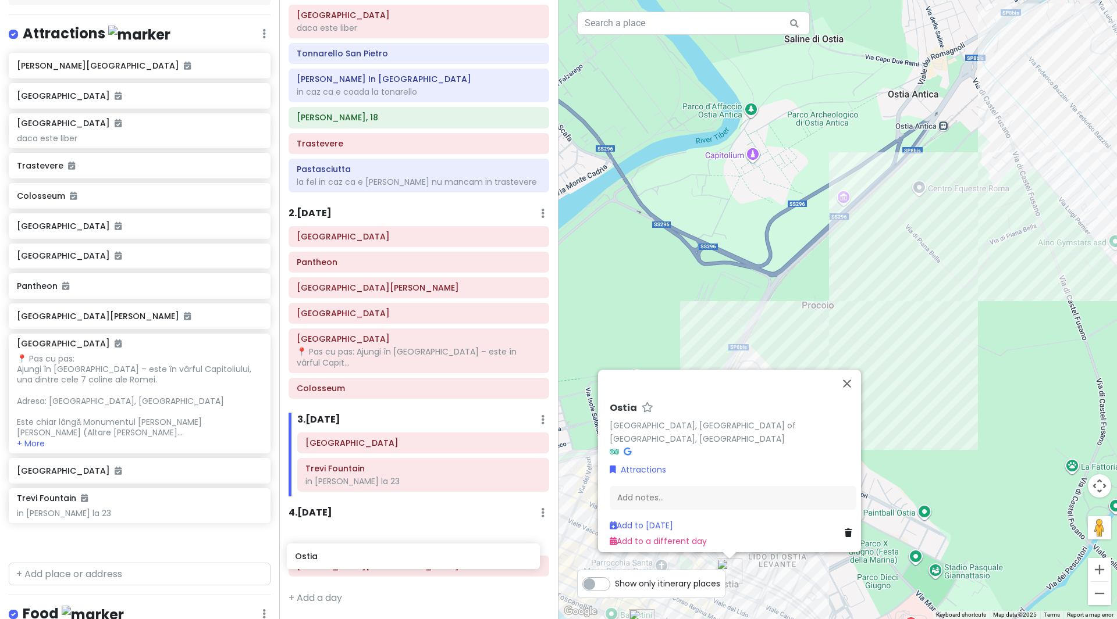
drag, startPoint x: 64, startPoint y: 543, endPoint x: 345, endPoint y: 556, distance: 281.8
click at [345, 556] on div "Rome Trip Private Change Dates Make a Copy Delete Trip Go Pro ⚡️ Give Feedback …" at bounding box center [558, 309] width 1117 height 619
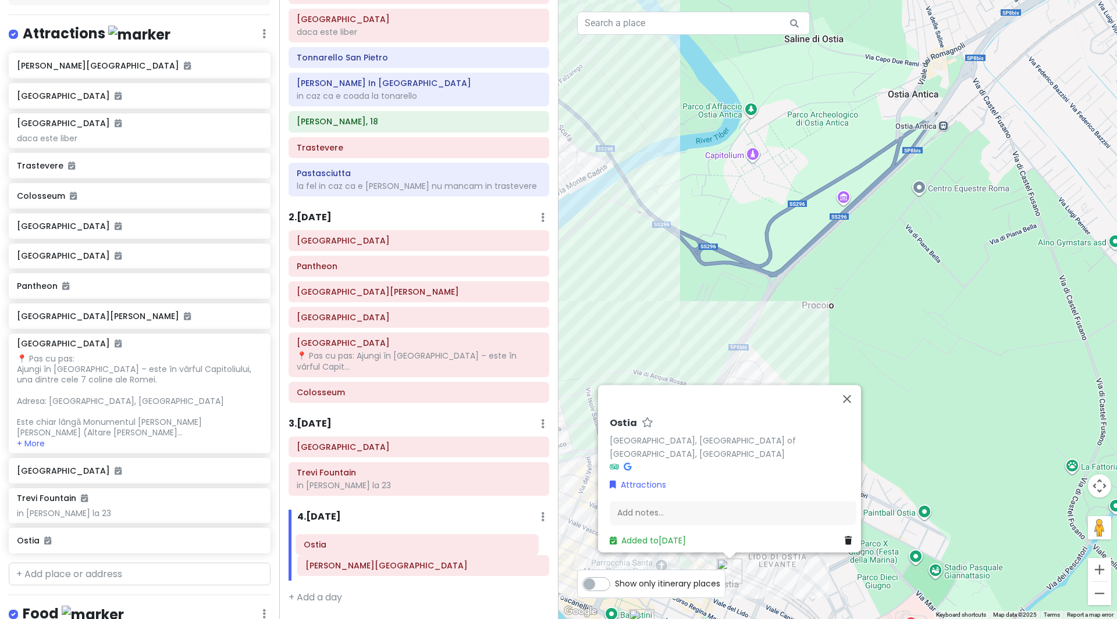
drag, startPoint x: 365, startPoint y: 569, endPoint x: 364, endPoint y: 548, distance: 21.0
click at [364, 548] on div "[PERSON_NAME][GEOGRAPHIC_DATA]" at bounding box center [422, 555] width 269 height 51
click at [860, 409] on button "Close" at bounding box center [847, 399] width 28 height 28
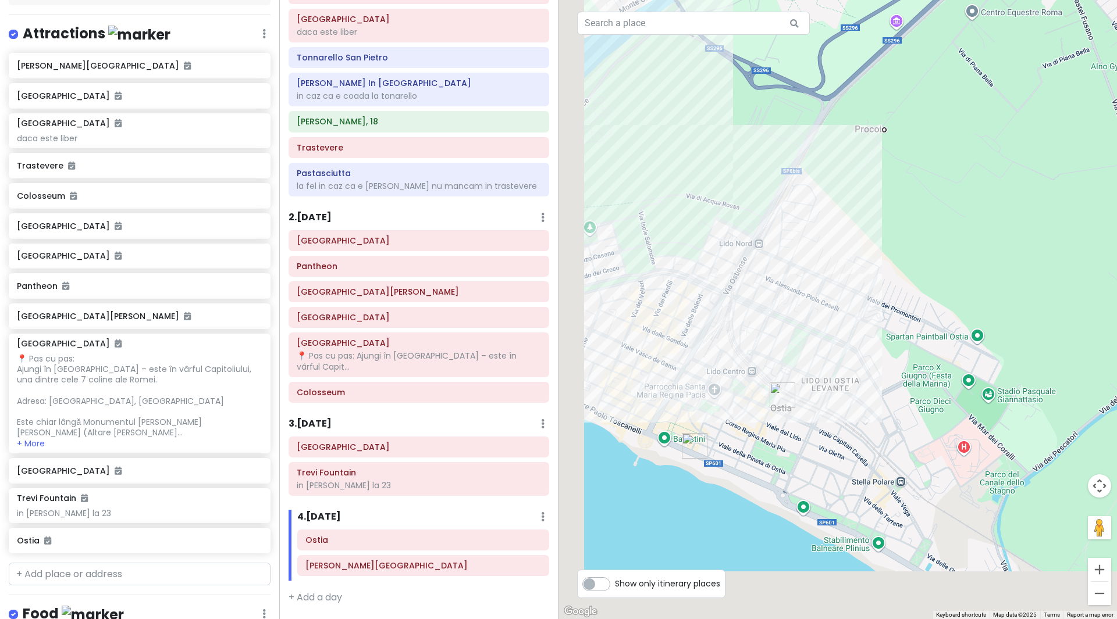
drag, startPoint x: 749, startPoint y: 465, endPoint x: 802, endPoint y: 278, distance: 194.8
click at [802, 278] on div at bounding box center [837, 309] width 558 height 619
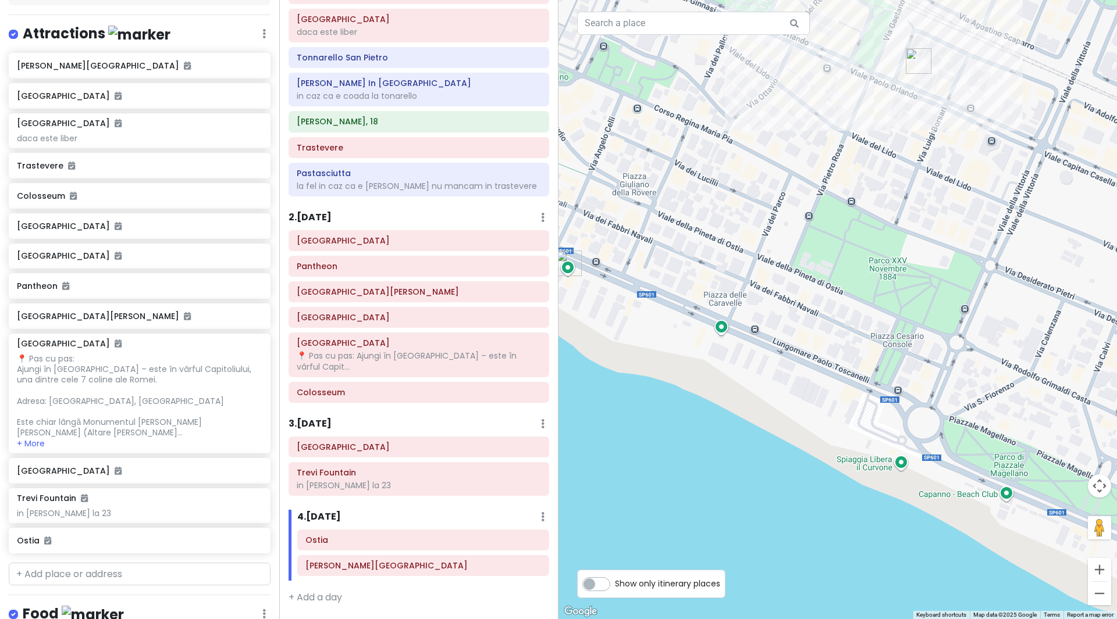
click at [722, 331] on div at bounding box center [837, 309] width 558 height 619
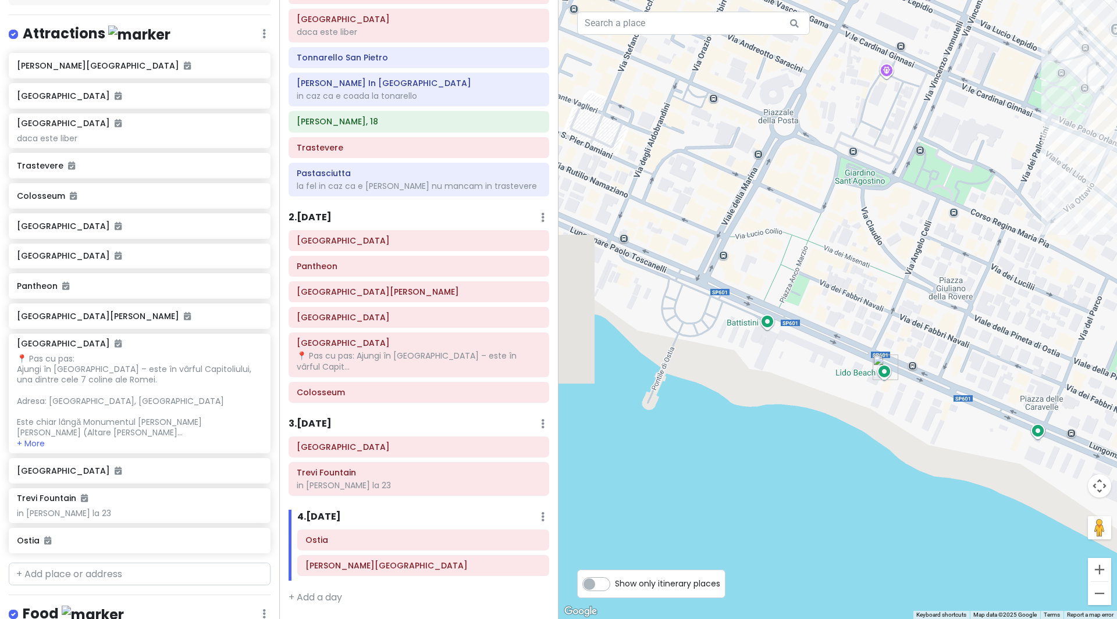
drag, startPoint x: 690, startPoint y: 354, endPoint x: 697, endPoint y: 457, distance: 103.2
click at [697, 457] on div at bounding box center [837, 309] width 558 height 619
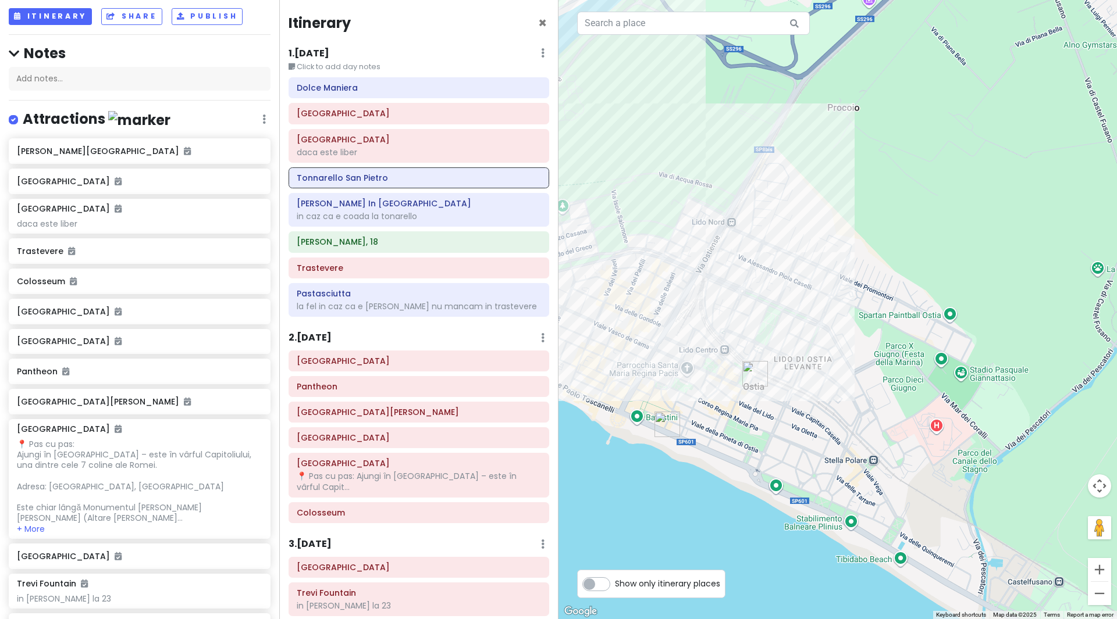
scroll to position [0, 0]
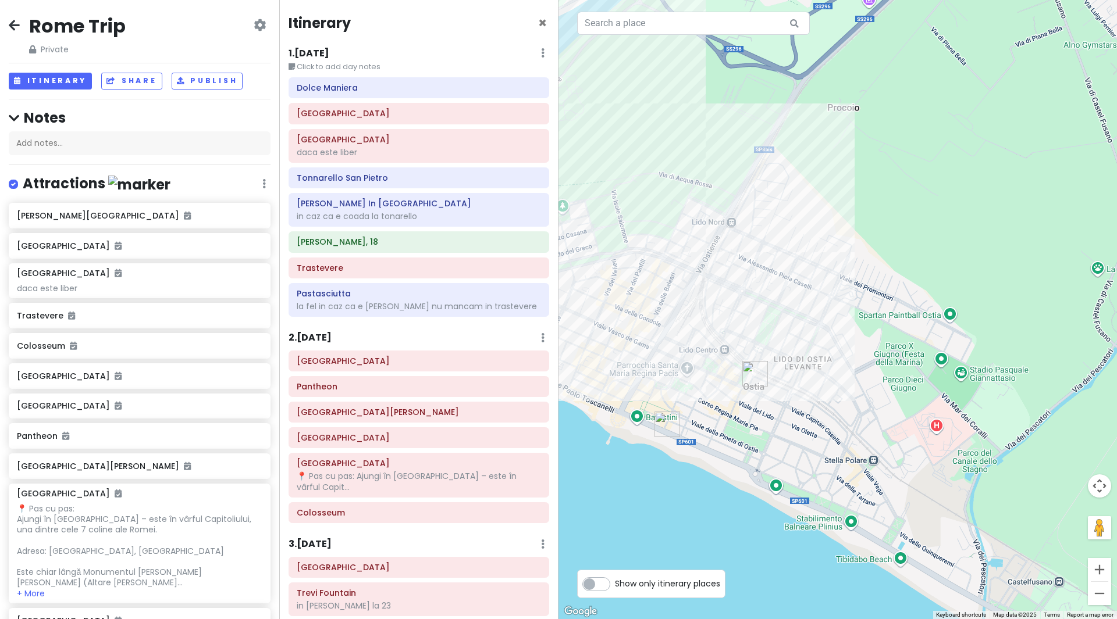
click at [615, 584] on label "Show only itinerary places" at bounding box center [667, 582] width 105 height 14
click at [615, 582] on input "Show only itinerary places" at bounding box center [619, 579] width 8 height 8
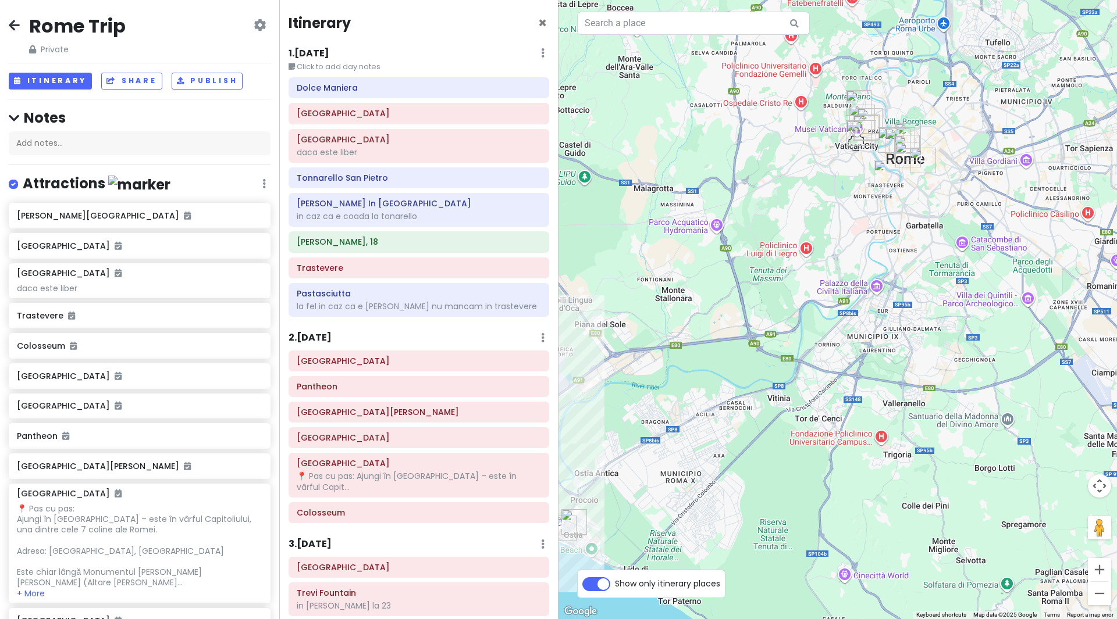
drag, startPoint x: 956, startPoint y: 258, endPoint x: 695, endPoint y: 440, distance: 317.9
click at [695, 440] on div at bounding box center [837, 309] width 558 height 619
click at [615, 587] on label "Show only itinerary places" at bounding box center [667, 582] width 105 height 14
click at [615, 582] on input "Show only itinerary places" at bounding box center [619, 579] width 8 height 8
click at [615, 587] on label "Show only itinerary places" at bounding box center [667, 582] width 105 height 14
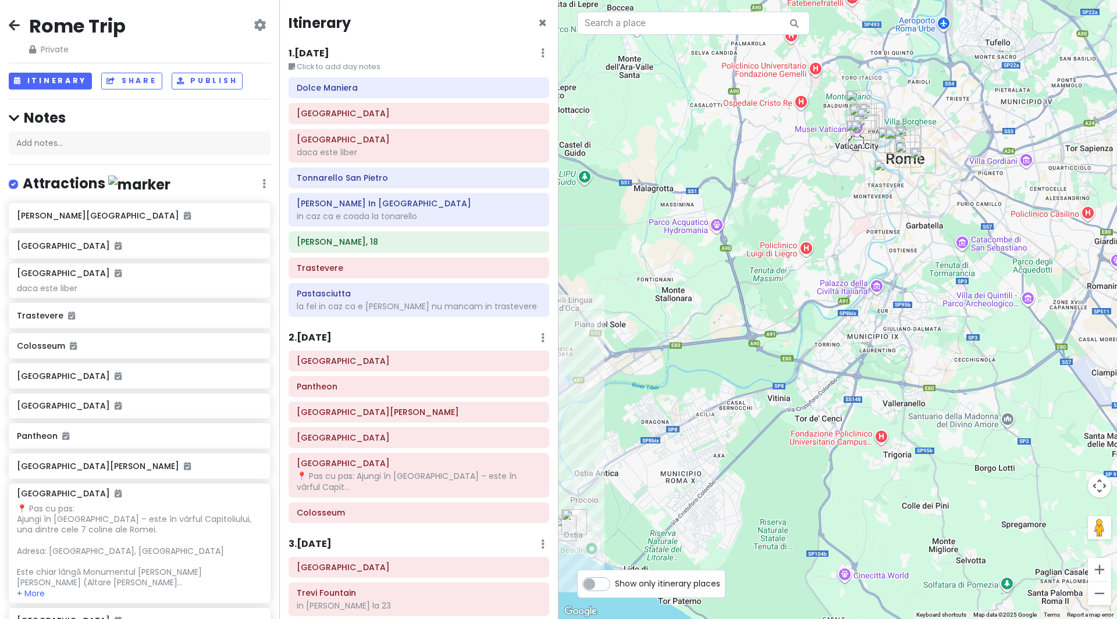
click at [615, 582] on input "Show only itinerary places" at bounding box center [619, 579] width 8 height 8
click at [615, 585] on label "Show only itinerary places" at bounding box center [667, 582] width 105 height 14
click at [615, 582] on input "Show only itinerary places" at bounding box center [619, 579] width 8 height 8
checkbox input "false"
